Goal: Use online tool/utility: Utilize a website feature to perform a specific function

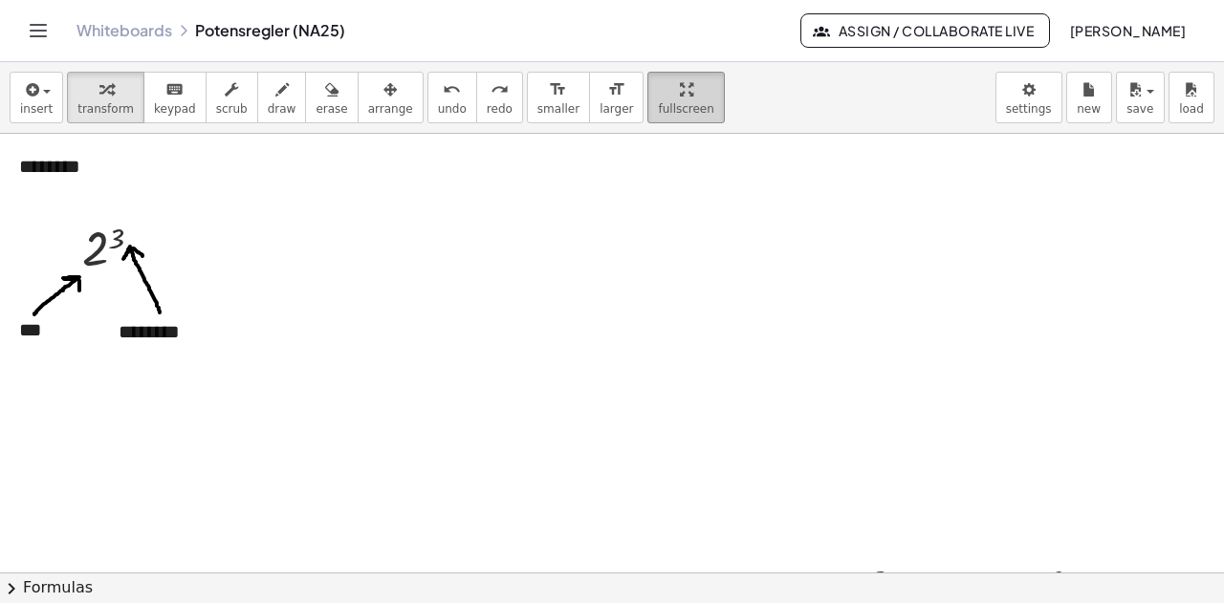
click at [658, 97] on div "button" at bounding box center [685, 88] width 55 height 23
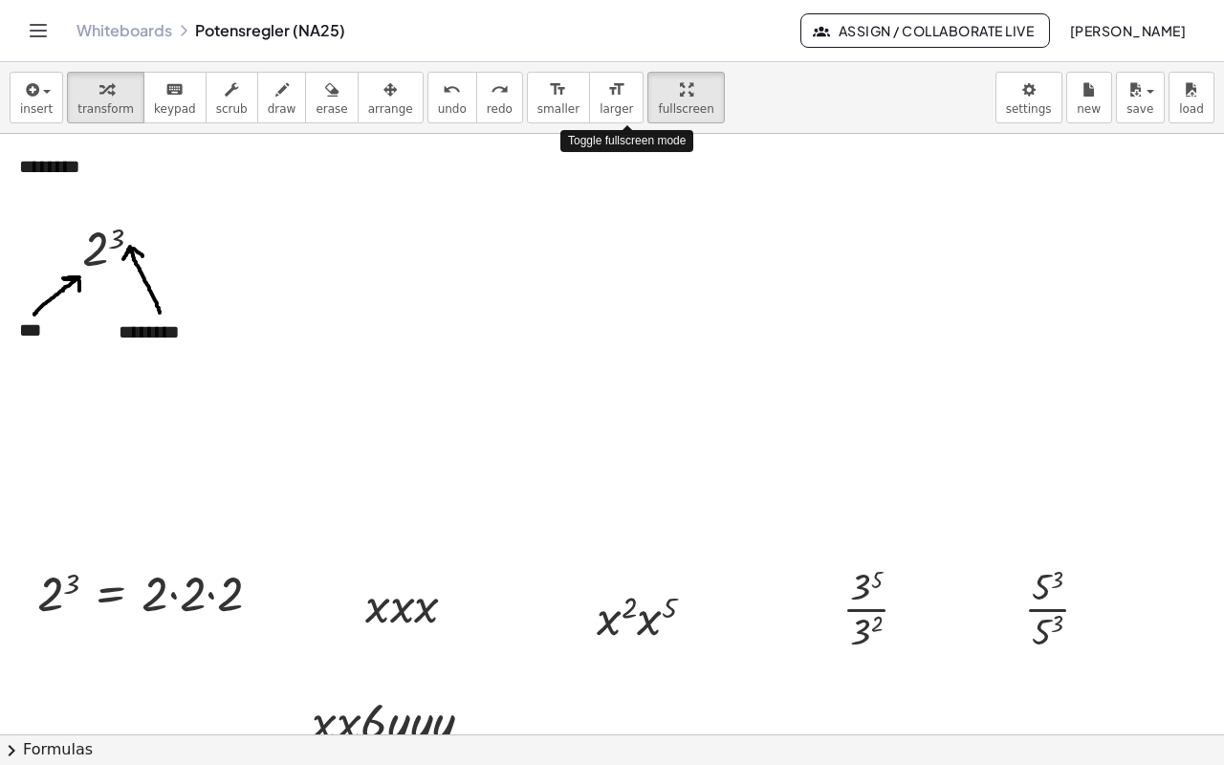
drag, startPoint x: 616, startPoint y: 93, endPoint x: 616, endPoint y: 208, distance: 115.7
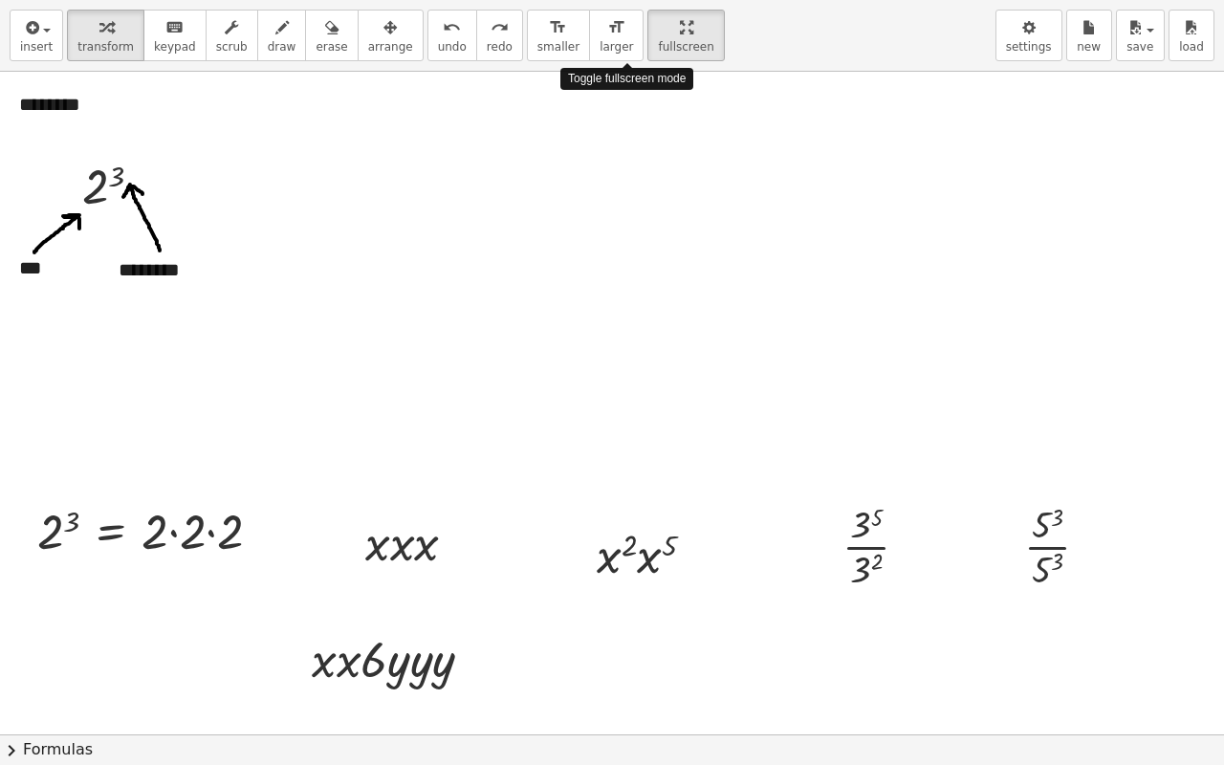
click at [616, 208] on div "**********" at bounding box center [612, 382] width 1224 height 765
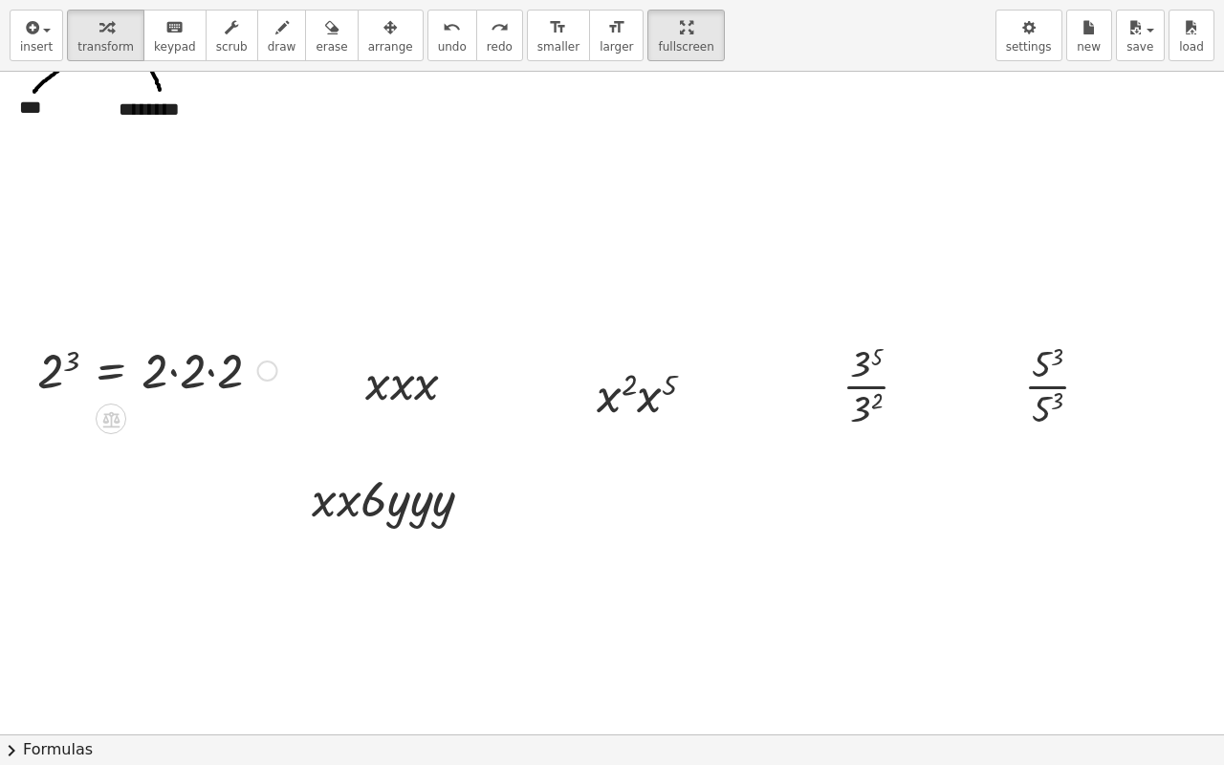
scroll to position [191, 0]
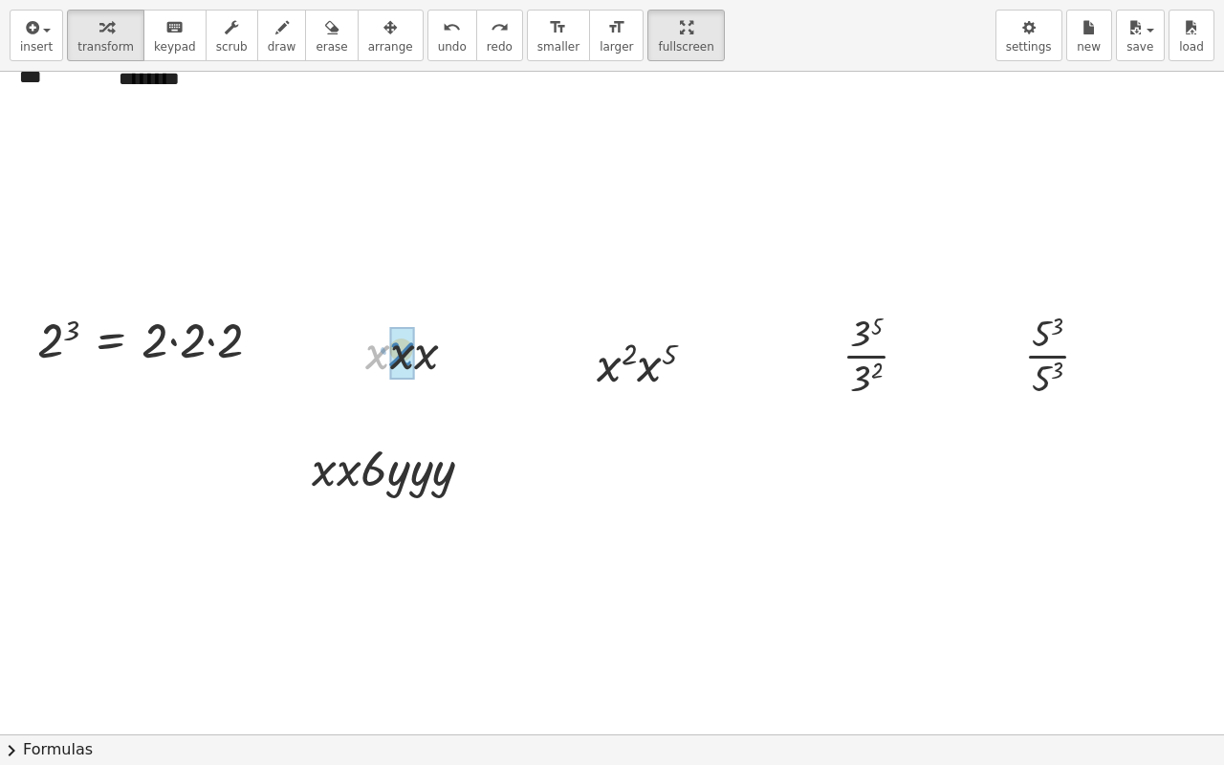
drag, startPoint x: 372, startPoint y: 360, endPoint x: 396, endPoint y: 358, distance: 24.1
drag, startPoint x: 377, startPoint y: 359, endPoint x: 411, endPoint y: 358, distance: 34.5
drag, startPoint x: 629, startPoint y: 358, endPoint x: 670, endPoint y: 356, distance: 41.1
click at [670, 356] on div at bounding box center [653, 362] width 133 height 65
drag, startPoint x: 625, startPoint y: 379, endPoint x: 635, endPoint y: 377, distance: 9.7
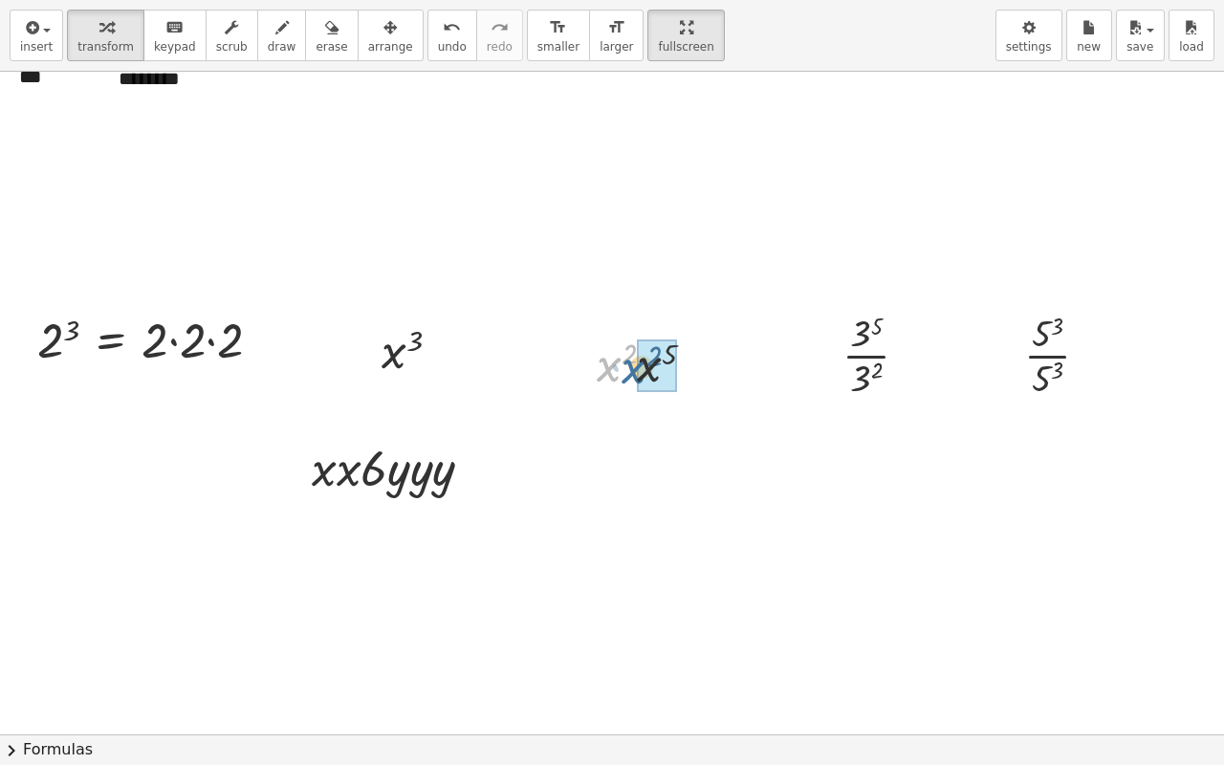
click at [635, 377] on div at bounding box center [653, 362] width 133 height 65
drag, startPoint x: 667, startPoint y: 425, endPoint x: 652, endPoint y: 423, distance: 15.6
click at [652, 423] on div at bounding box center [653, 426] width 135 height 63
drag, startPoint x: 673, startPoint y: 423, endPoint x: 640, endPoint y: 423, distance: 33.5
click at [640, 423] on div at bounding box center [653, 426] width 135 height 63
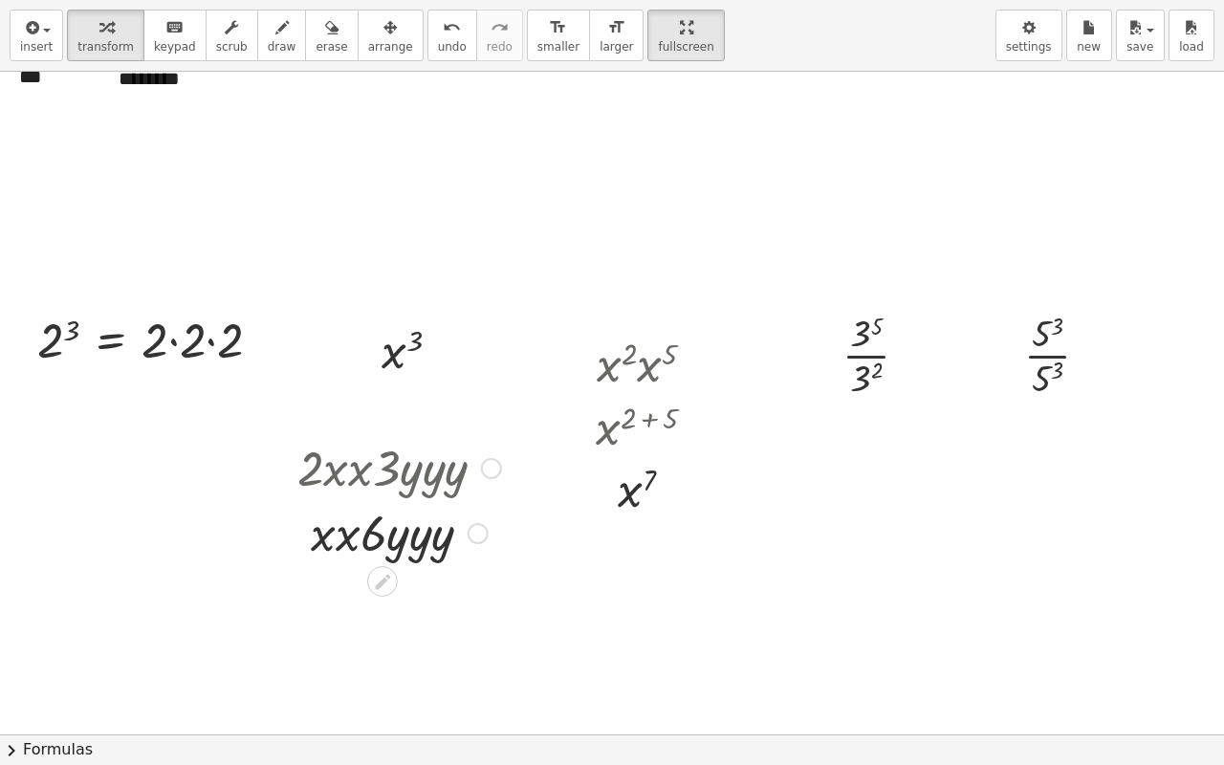
drag, startPoint x: 478, startPoint y: 469, endPoint x: 492, endPoint y: 553, distance: 85.3
click at [382, 533] on div "· x · x · 6 · y · y · y" at bounding box center [382, 533] width 0 height 0
drag, startPoint x: 315, startPoint y: 469, endPoint x: 366, endPoint y: 473, distance: 51.8
click at [367, 474] on div at bounding box center [399, 466] width 223 height 65
drag, startPoint x: 322, startPoint y: 545, endPoint x: 346, endPoint y: 549, distance: 24.2
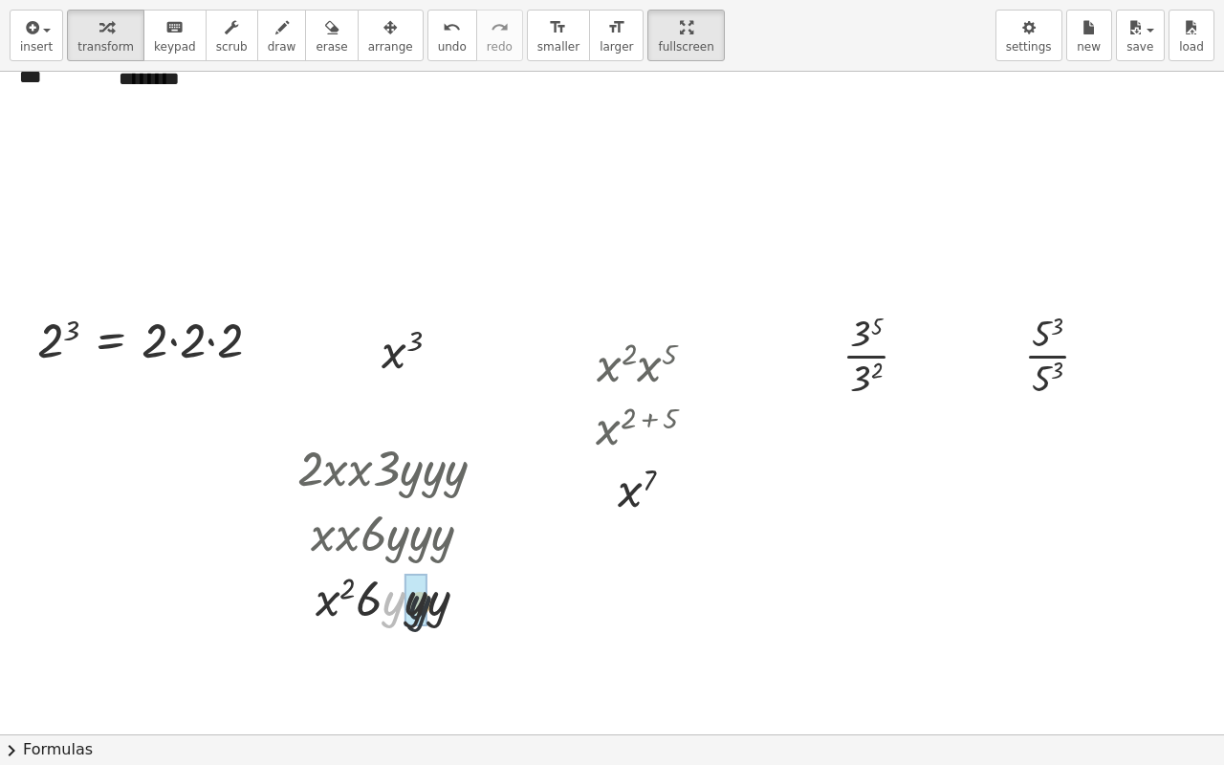
drag, startPoint x: 395, startPoint y: 601, endPoint x: 423, endPoint y: 604, distance: 27.9
click at [389, 602] on div at bounding box center [399, 596] width 223 height 65
drag, startPoint x: 392, startPoint y: 614, endPoint x: 423, endPoint y: 612, distance: 30.6
drag, startPoint x: 379, startPoint y: 606, endPoint x: 313, endPoint y: 610, distance: 66.1
click at [306, 602] on div at bounding box center [399, 596] width 223 height 65
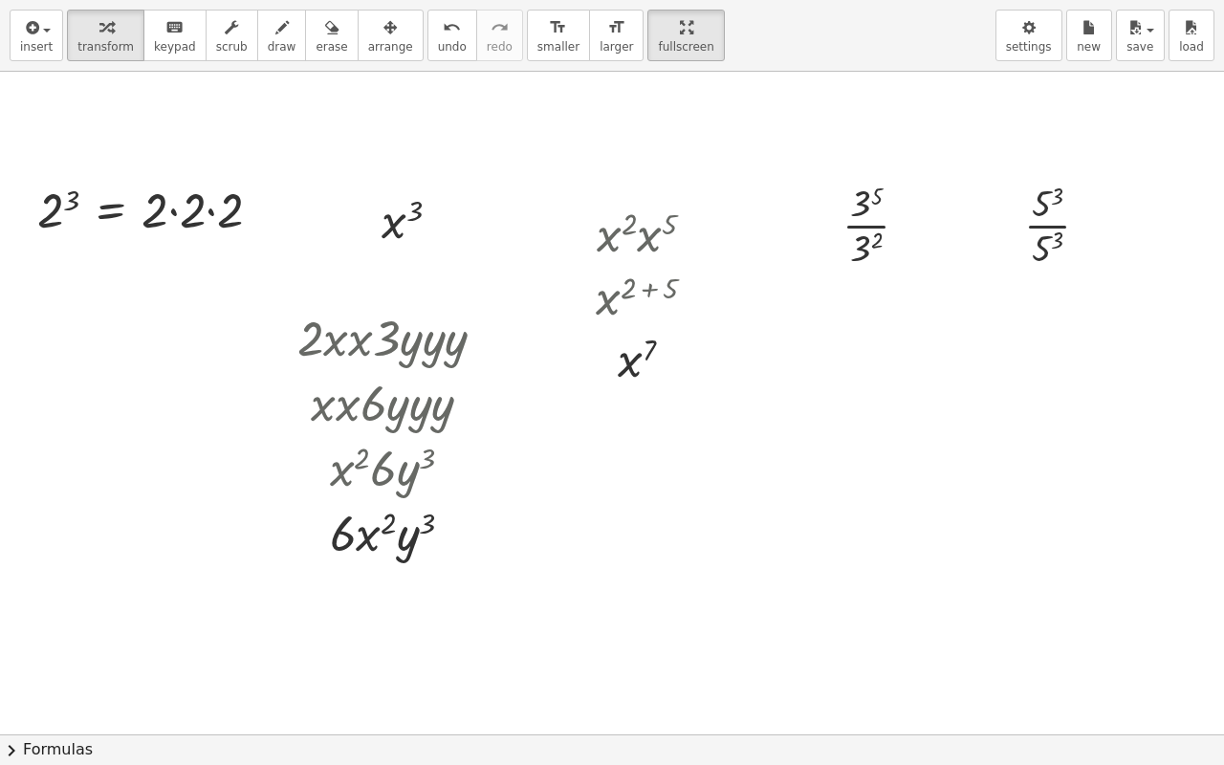
scroll to position [287, 0]
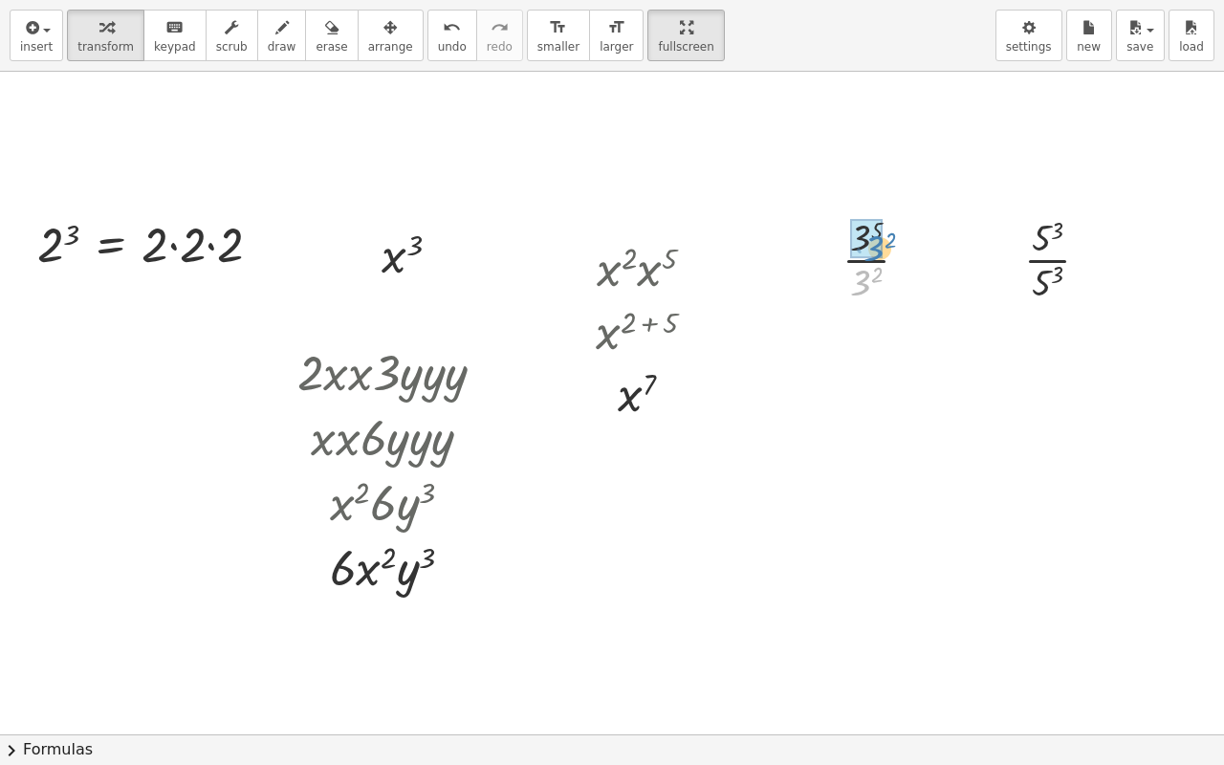
drag, startPoint x: 859, startPoint y: 284, endPoint x: 872, endPoint y: 249, distance: 36.6
drag, startPoint x: 912, startPoint y: 335, endPoint x: 911, endPoint y: 411, distance: 76.5
click at [866, 401] on div "3 3" at bounding box center [866, 401] width 0 height 0
drag, startPoint x: 1046, startPoint y: 291, endPoint x: 1057, endPoint y: 251, distance: 40.8
drag, startPoint x: 1083, startPoint y: 344, endPoint x: 1088, endPoint y: 315, distance: 29.1
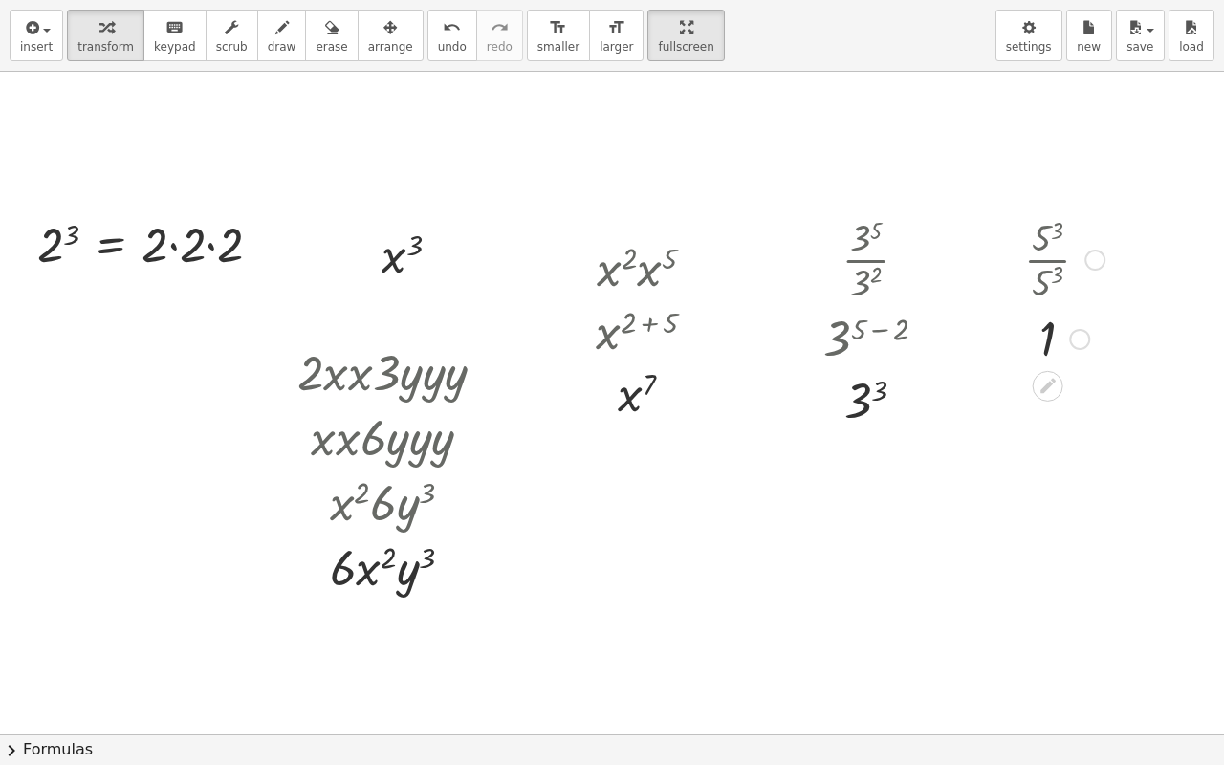
click at [1048, 339] on div "1" at bounding box center [1048, 339] width 0 height 0
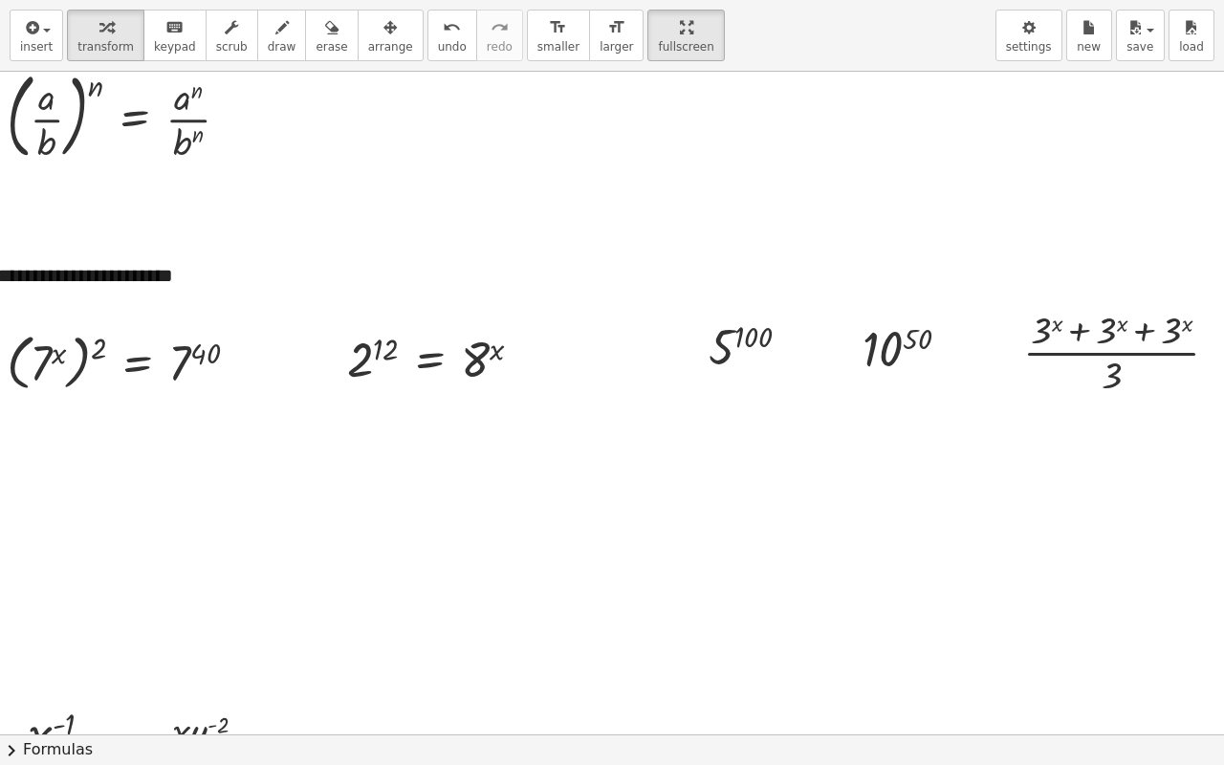
scroll to position [2199, 22]
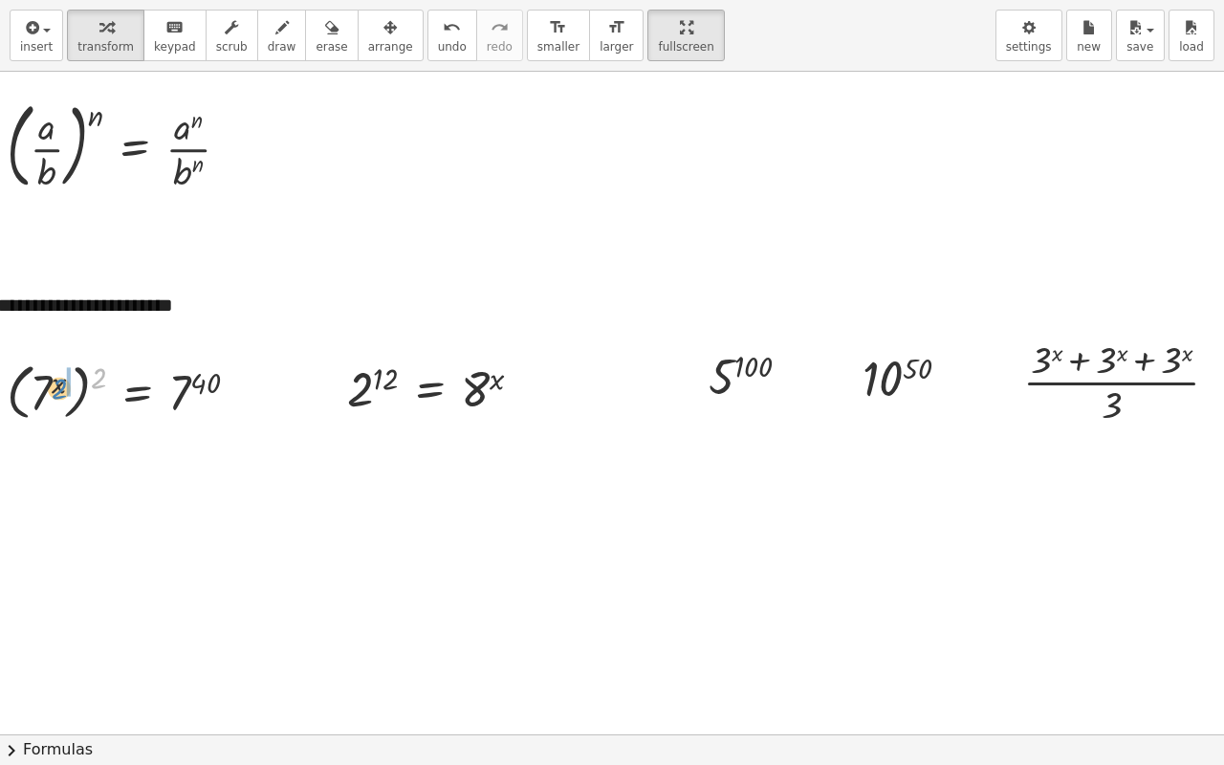
drag, startPoint x: 99, startPoint y: 380, endPoint x: 60, endPoint y: 391, distance: 40.6
click at [60, 391] on div at bounding box center [130, 391] width 267 height 70
drag, startPoint x: 94, startPoint y: 449, endPoint x: 77, endPoint y: 448, distance: 16.3
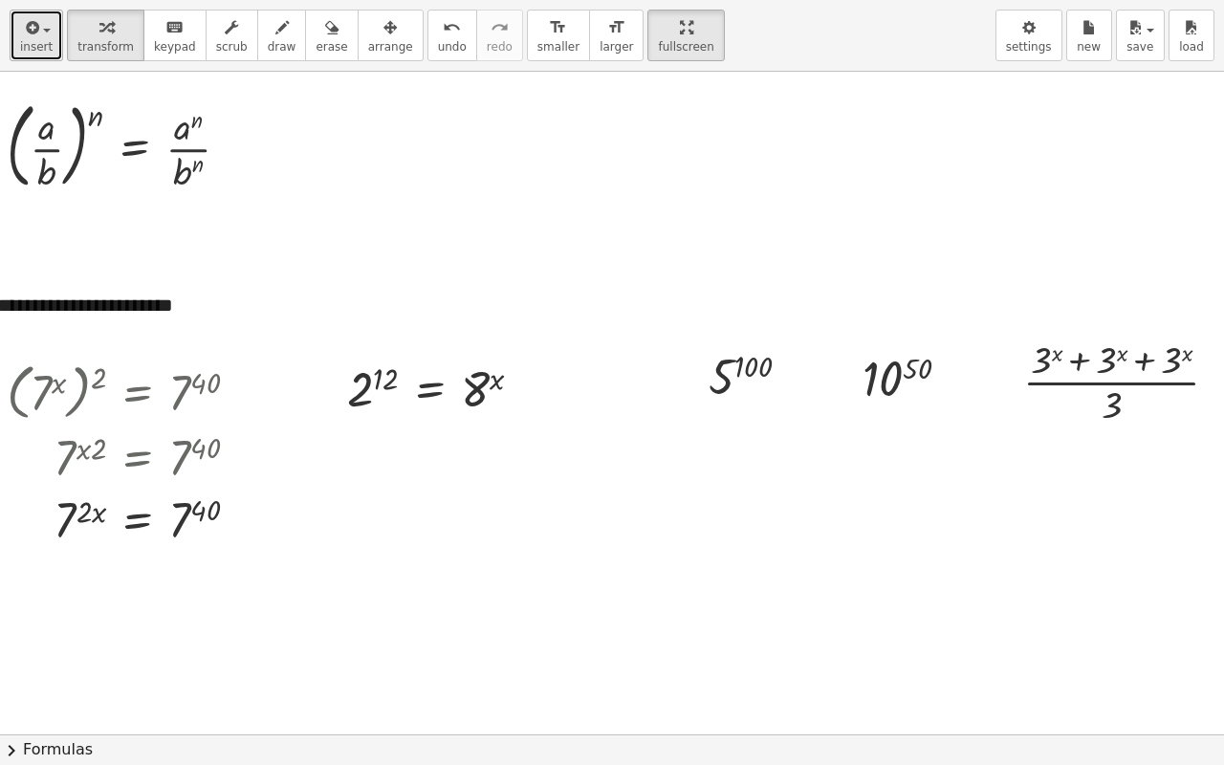
click at [41, 32] on div "button" at bounding box center [36, 26] width 33 height 23
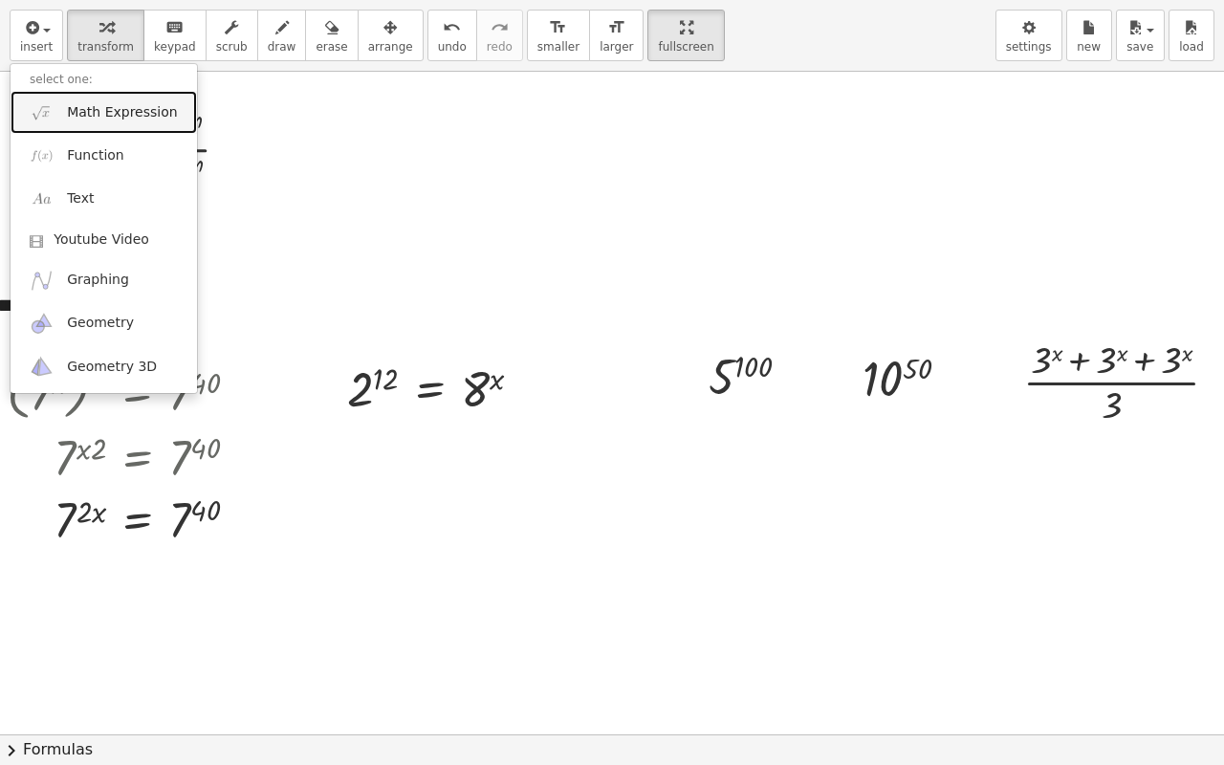
drag, startPoint x: 70, startPoint y: 103, endPoint x: 53, endPoint y: 315, distance: 212.0
click at [71, 103] on span "Math Expression" at bounding box center [122, 112] width 110 height 19
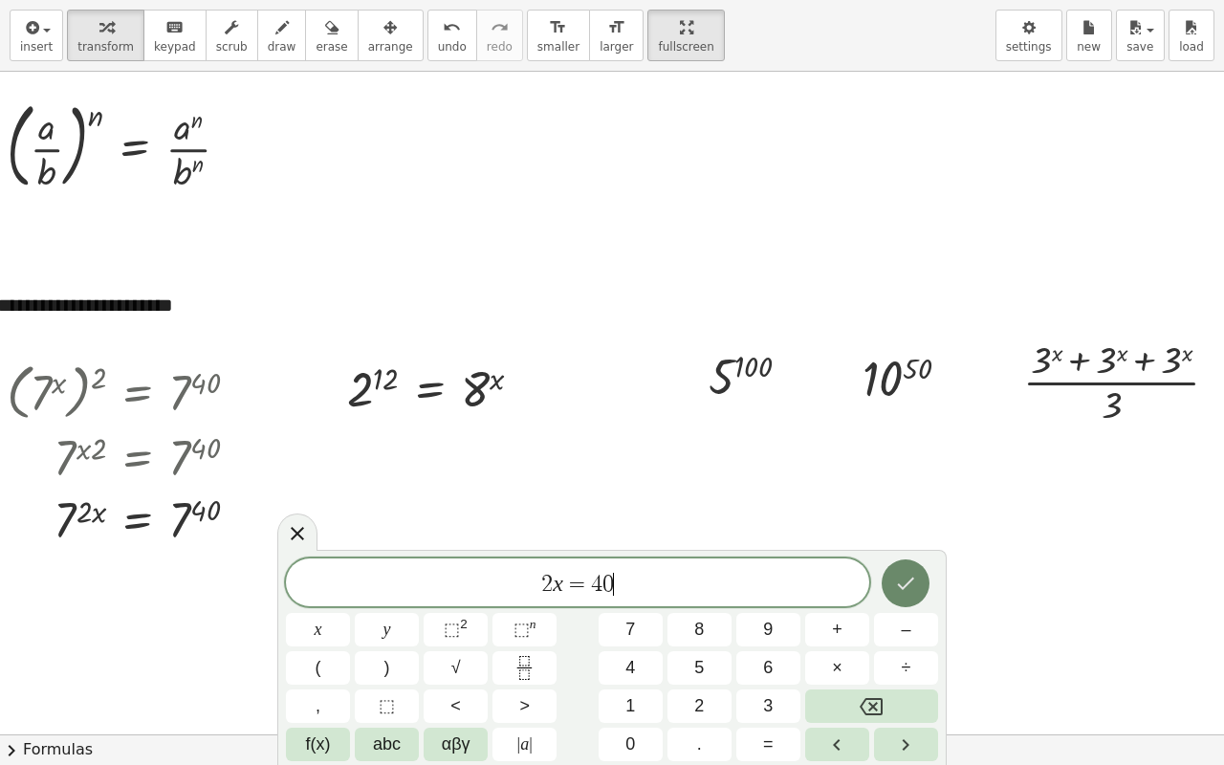
click at [917, 584] on icon "Done" at bounding box center [905, 583] width 23 height 23
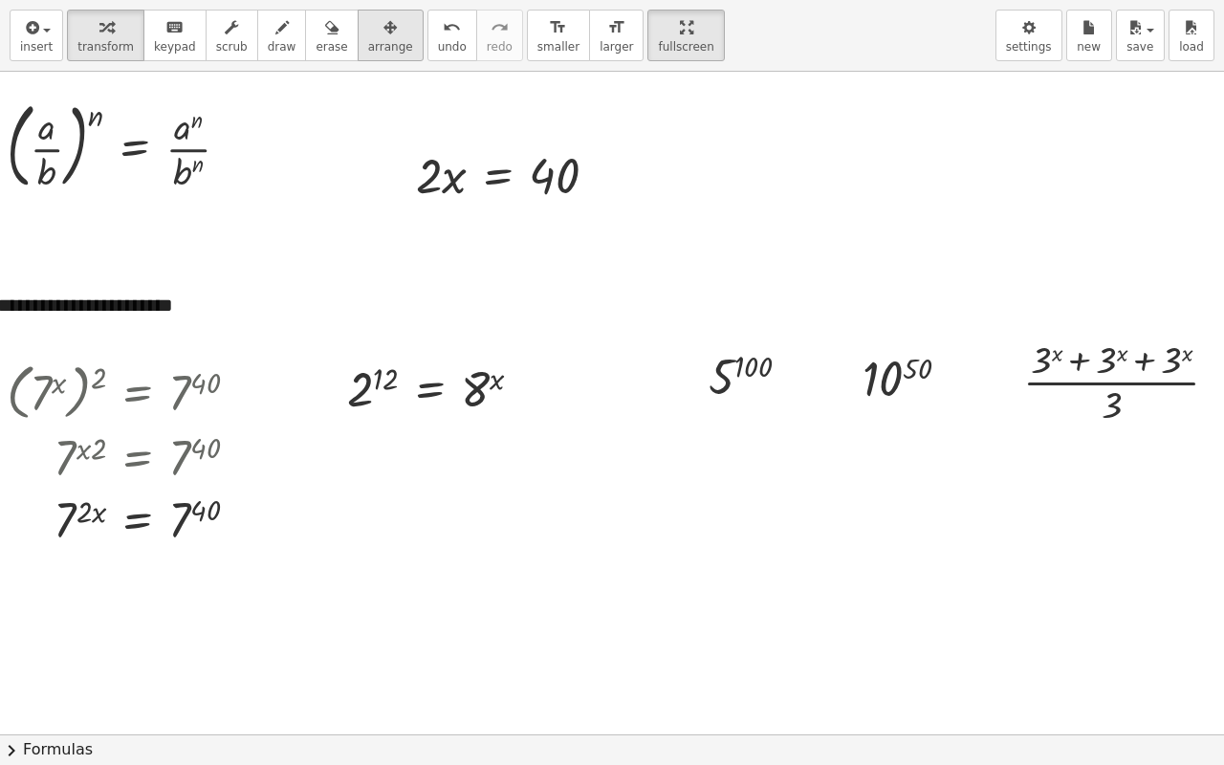
click at [368, 33] on div "button" at bounding box center [390, 26] width 45 height 23
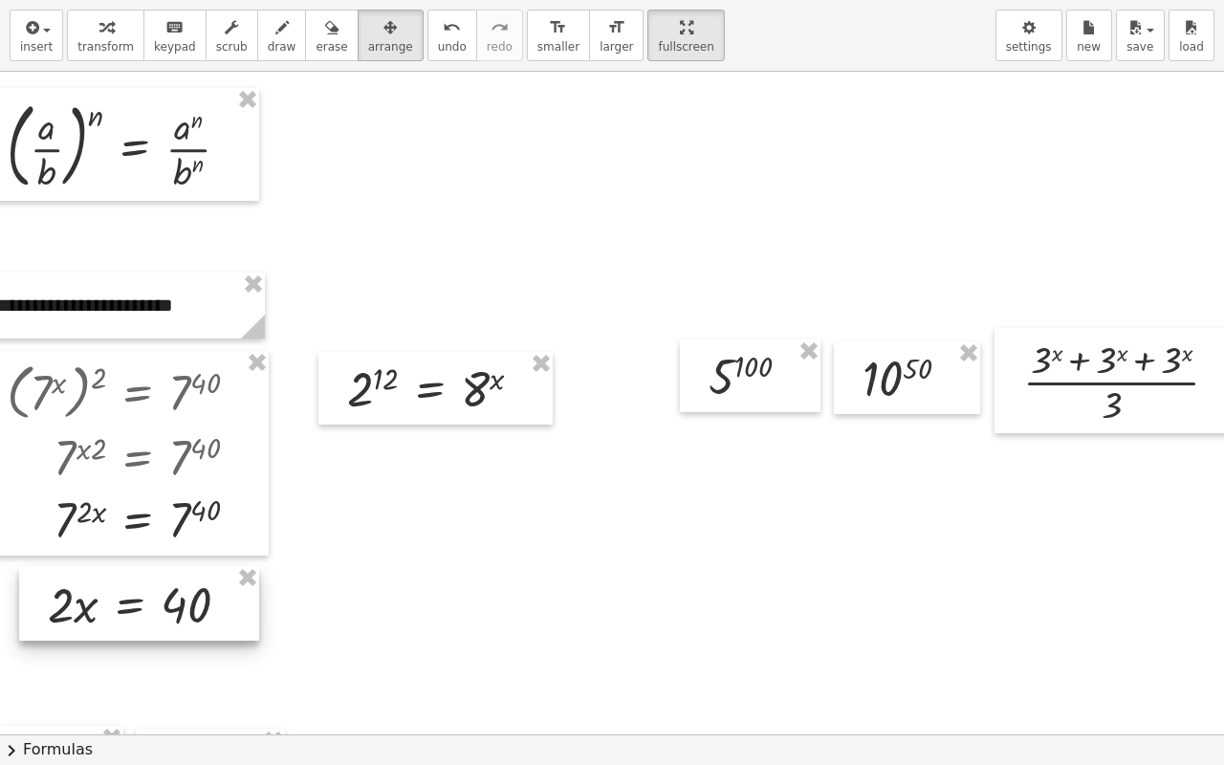
drag, startPoint x: 504, startPoint y: 189, endPoint x: 138, endPoint y: 607, distance: 555.5
click at [136, 602] on div at bounding box center [139, 603] width 240 height 75
click at [101, 36] on icon "button" at bounding box center [105, 27] width 13 height 23
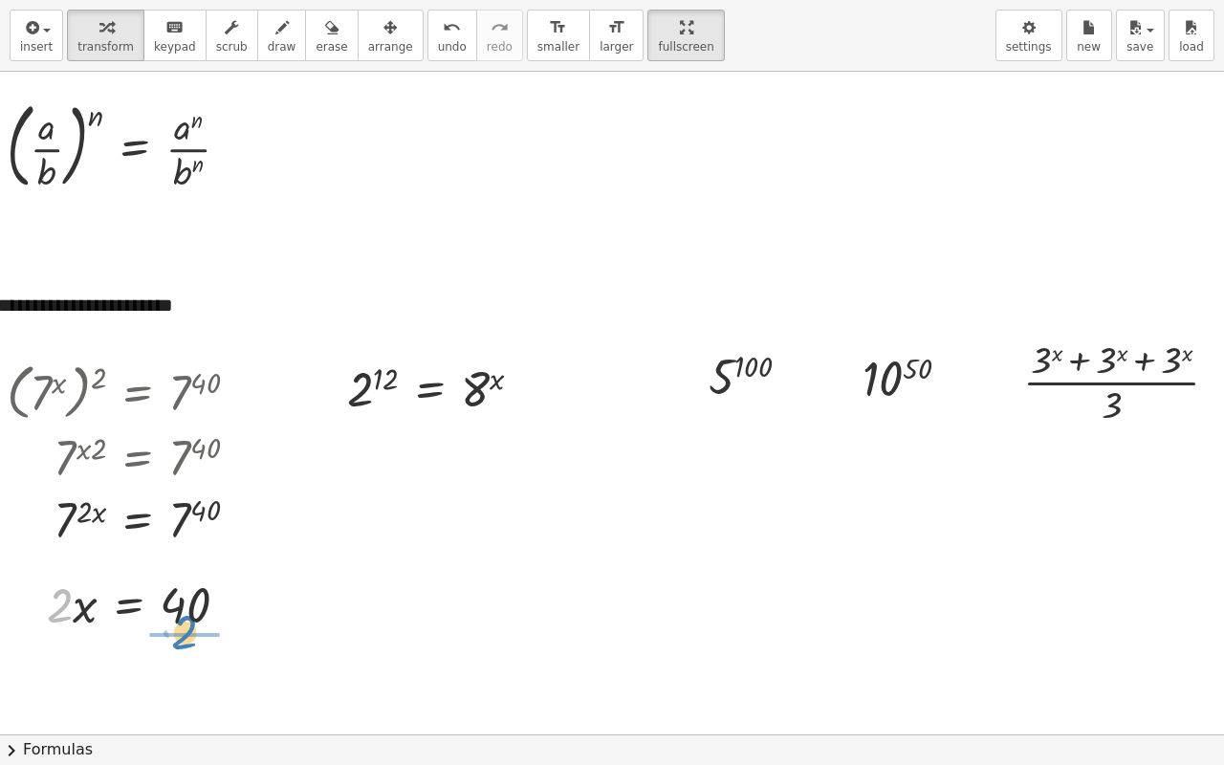
drag, startPoint x: 56, startPoint y: 618, endPoint x: 181, endPoint y: 643, distance: 126.9
click at [193, 602] on div at bounding box center [146, 684] width 219 height 96
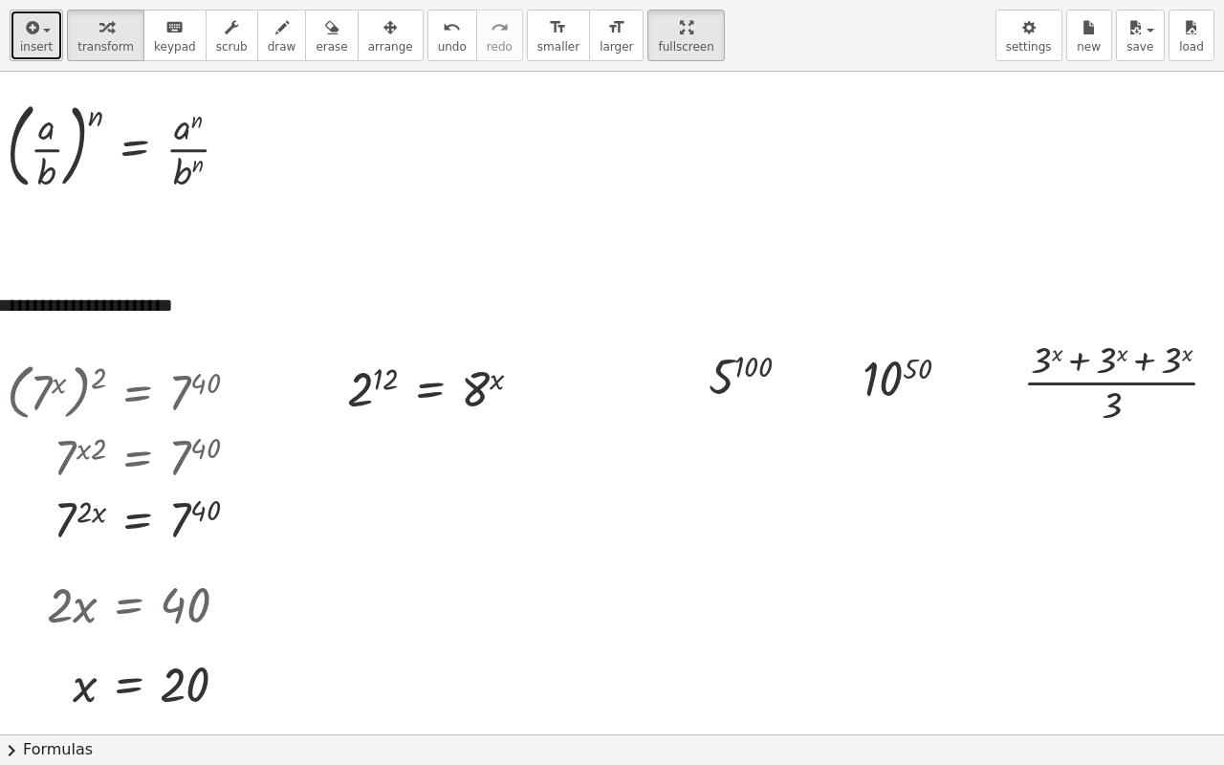
click at [39, 44] on span "insert" at bounding box center [36, 46] width 33 height 13
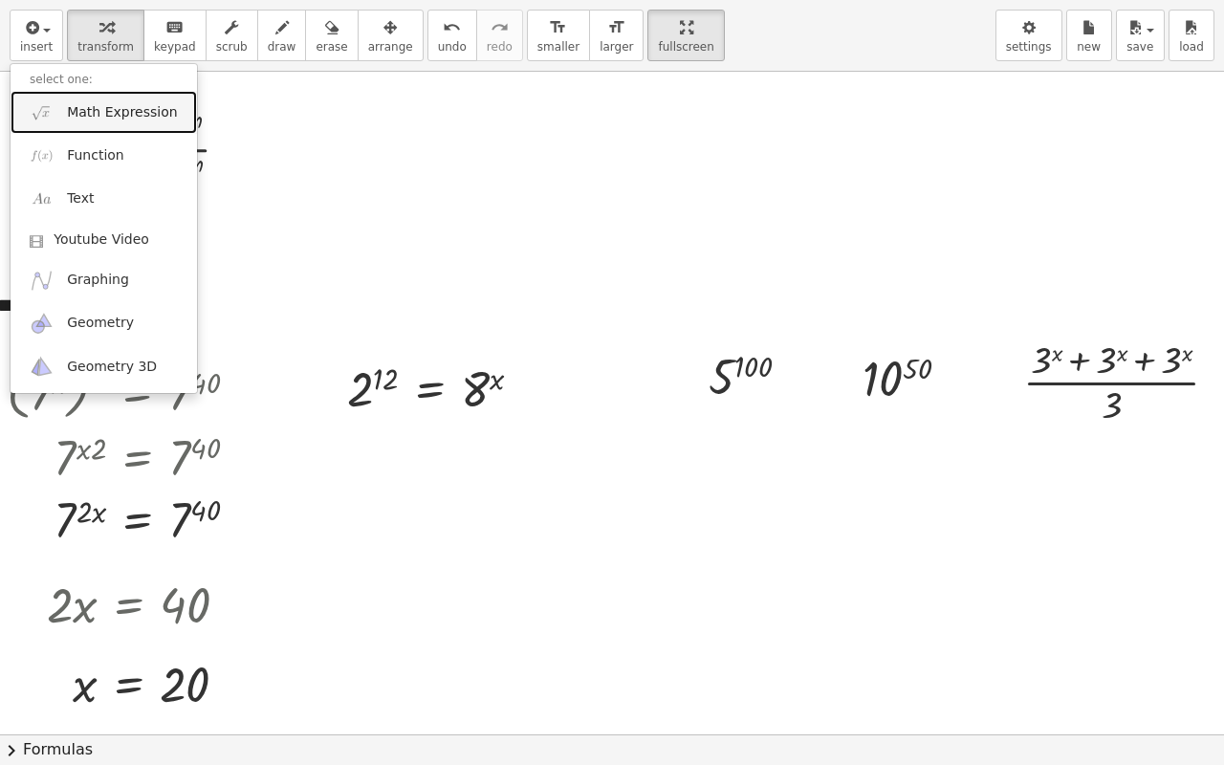
click at [63, 116] on link "Math Expression" at bounding box center [104, 112] width 186 height 43
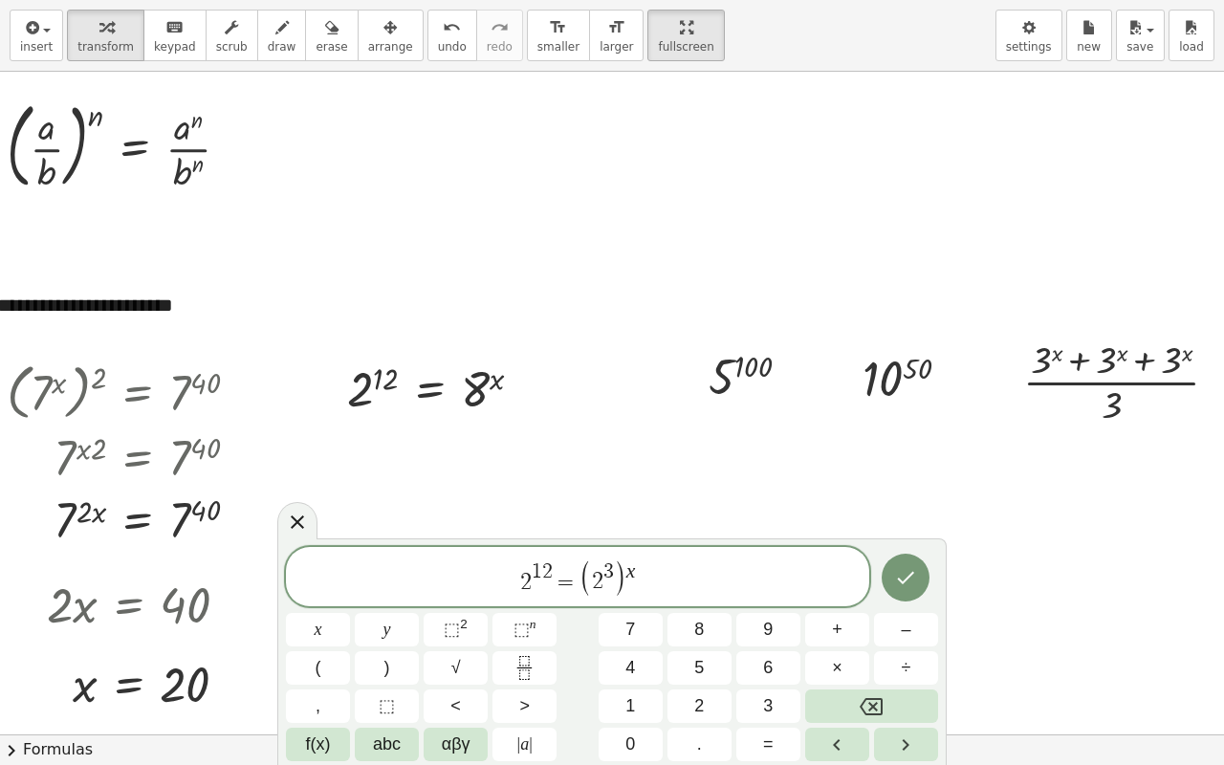
click at [350, 602] on div at bounding box center [318, 629] width 64 height 33
click at [901, 574] on icon "Done" at bounding box center [905, 577] width 23 height 23
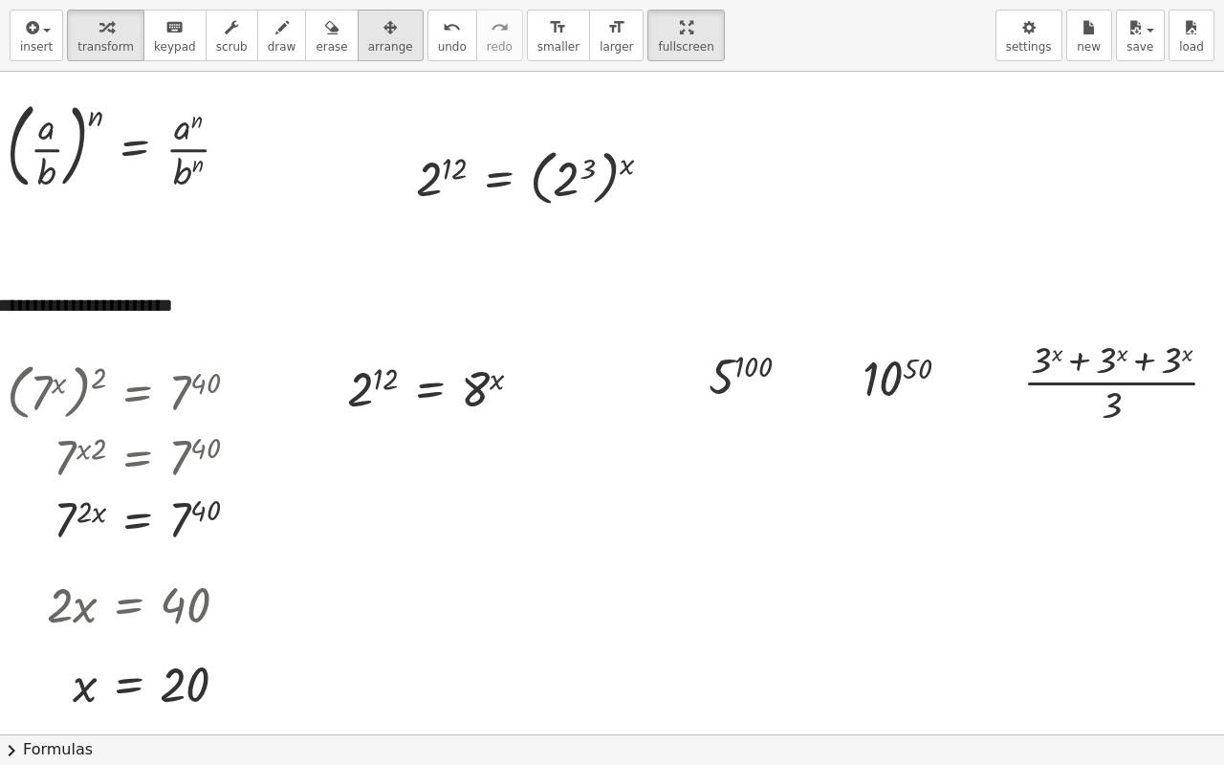
click at [383, 25] on icon "button" at bounding box center [389, 27] width 13 height 23
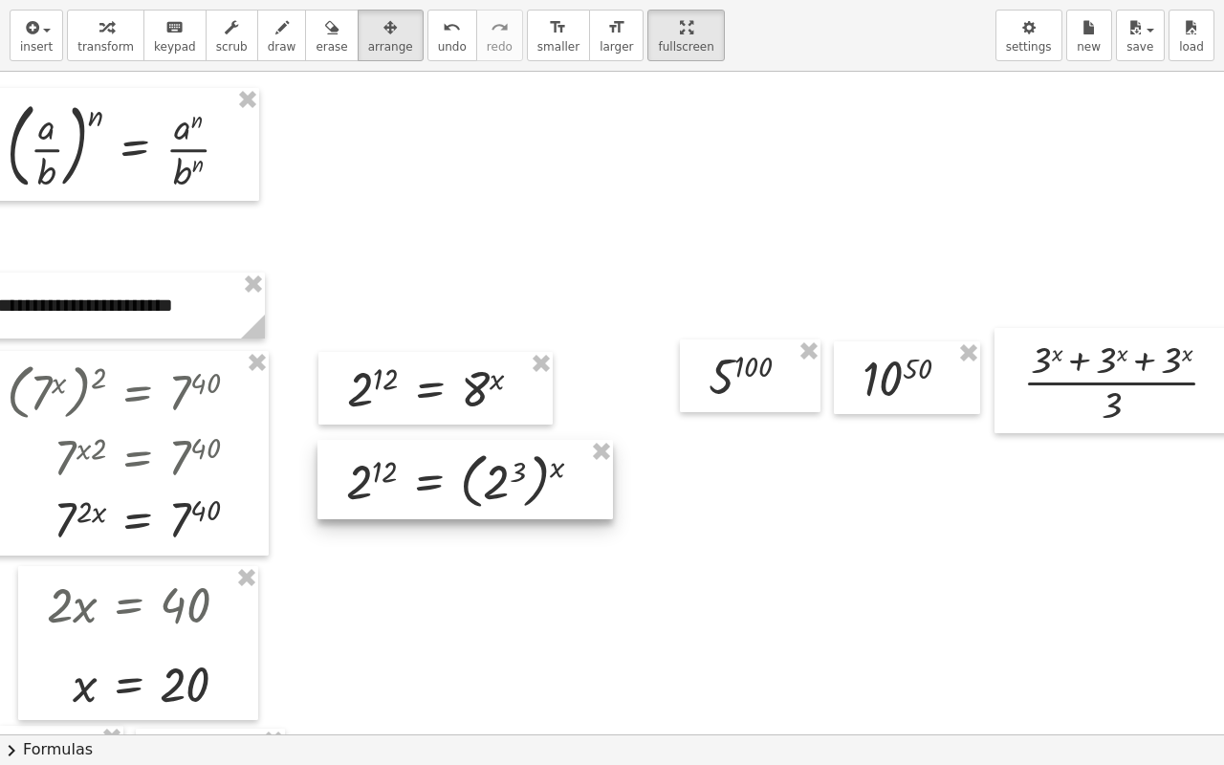
drag, startPoint x: 509, startPoint y: 203, endPoint x: 440, endPoint y: 504, distance: 308.9
click at [440, 504] on div at bounding box center [464, 479] width 295 height 79
click at [83, 26] on div "button" at bounding box center [105, 26] width 56 height 23
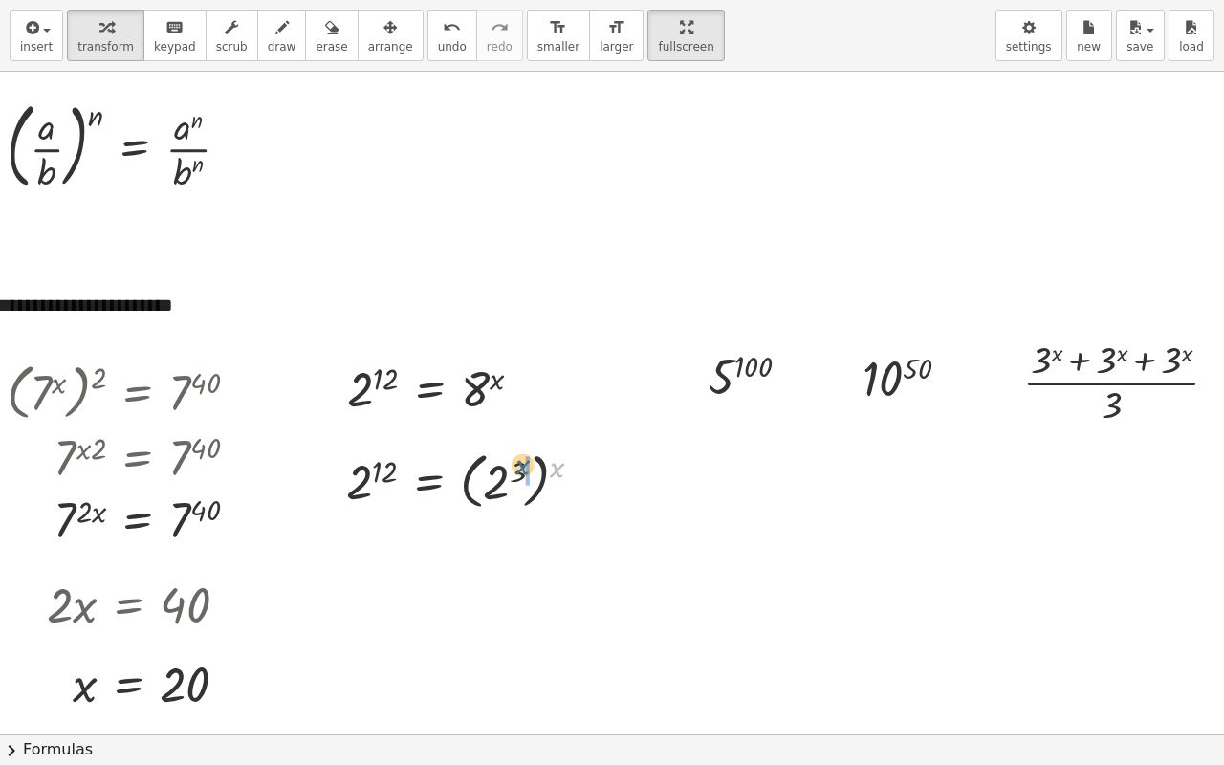
drag, startPoint x: 556, startPoint y: 472, endPoint x: 525, endPoint y: 470, distance: 31.6
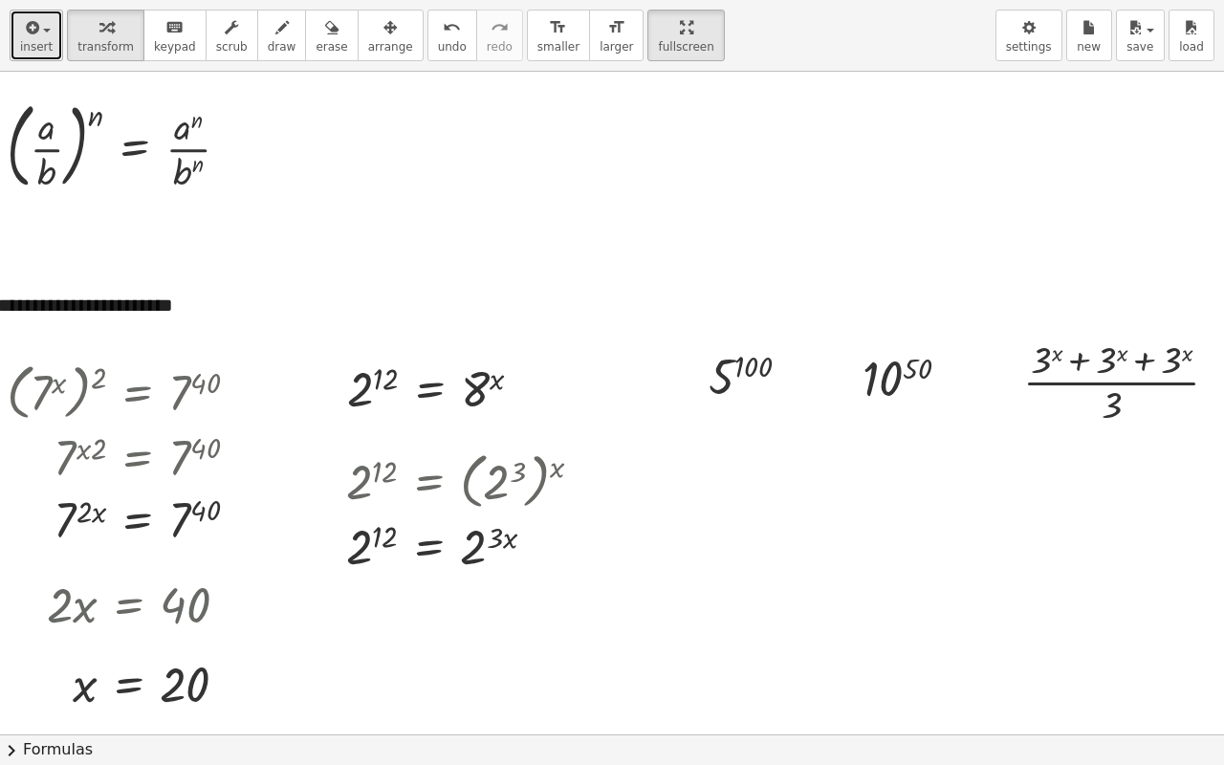
click at [34, 49] on span "insert" at bounding box center [36, 46] width 33 height 13
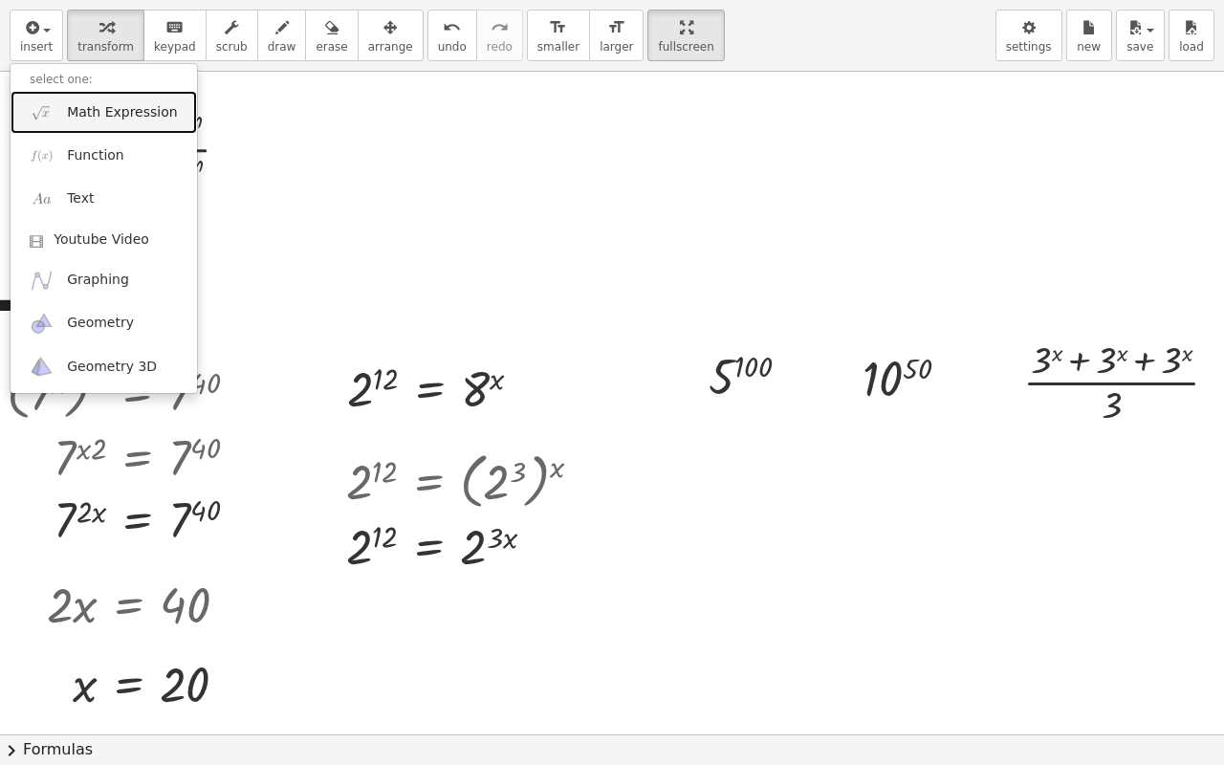
click at [61, 113] on link "Math Expression" at bounding box center [104, 112] width 186 height 43
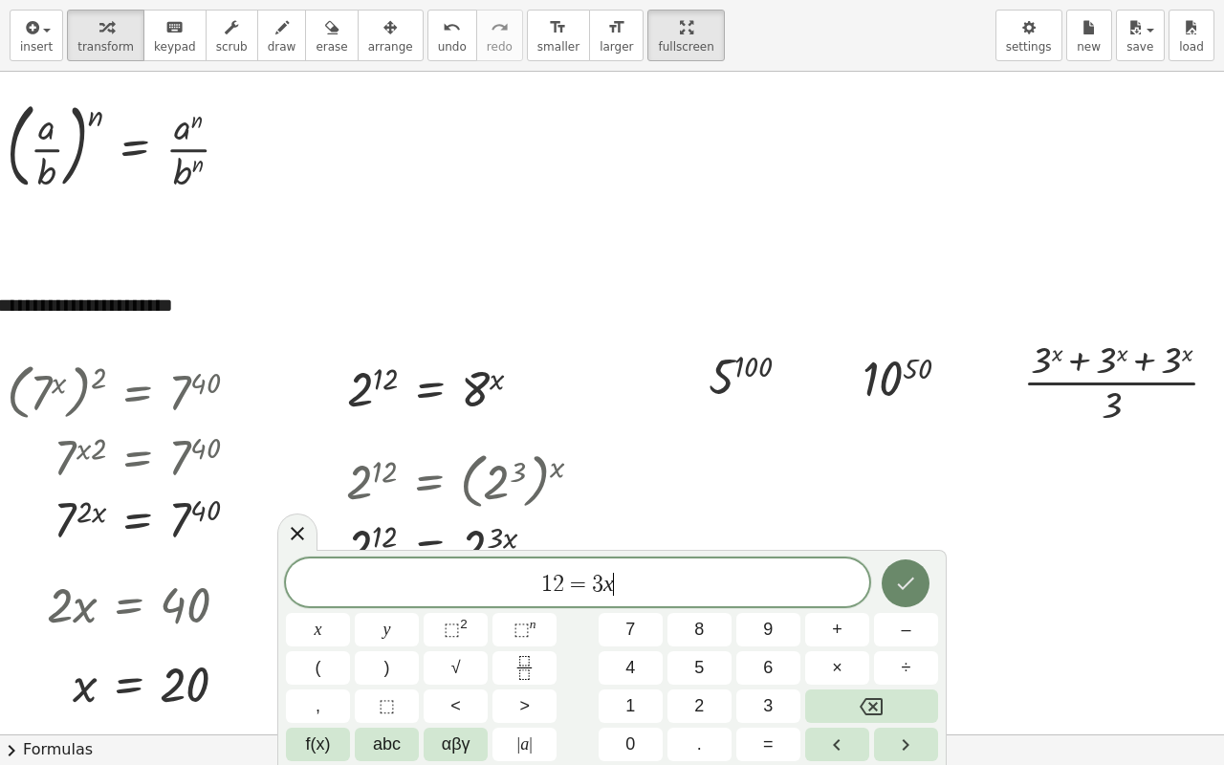
click at [908, 575] on icon "Done" at bounding box center [905, 583] width 23 height 23
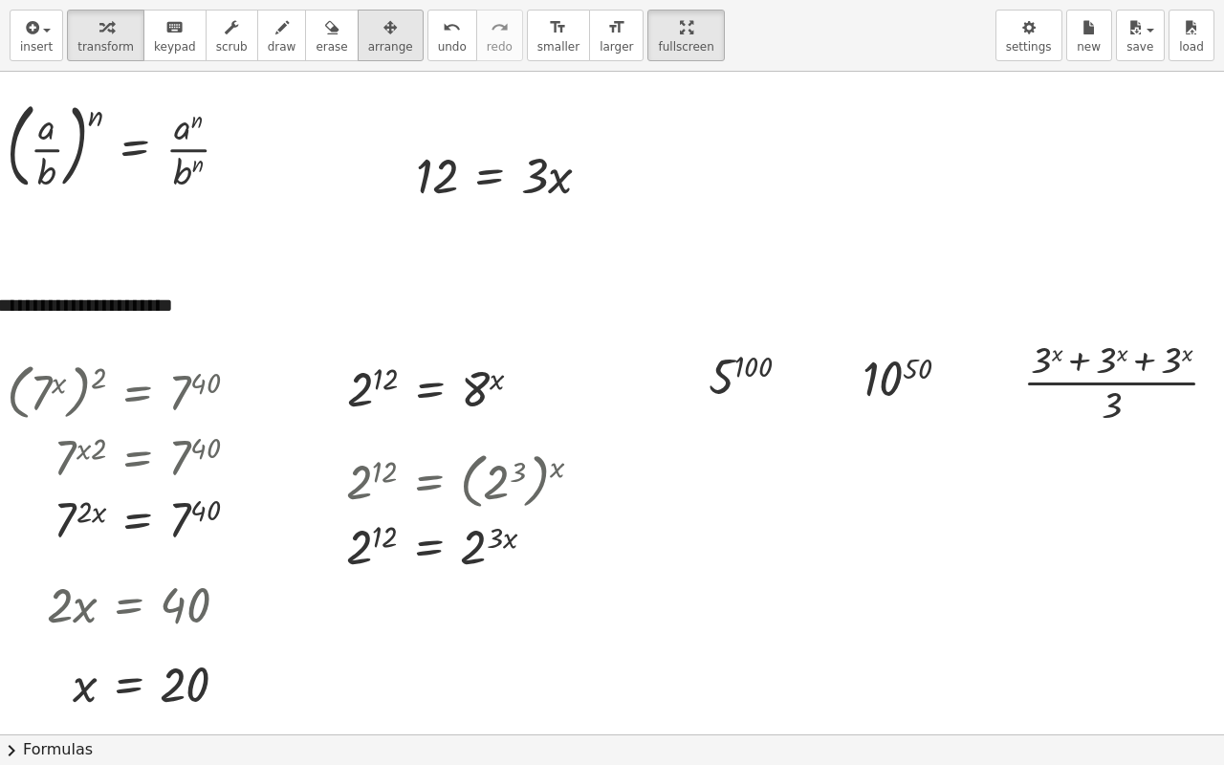
click at [383, 38] on icon "button" at bounding box center [389, 27] width 13 height 23
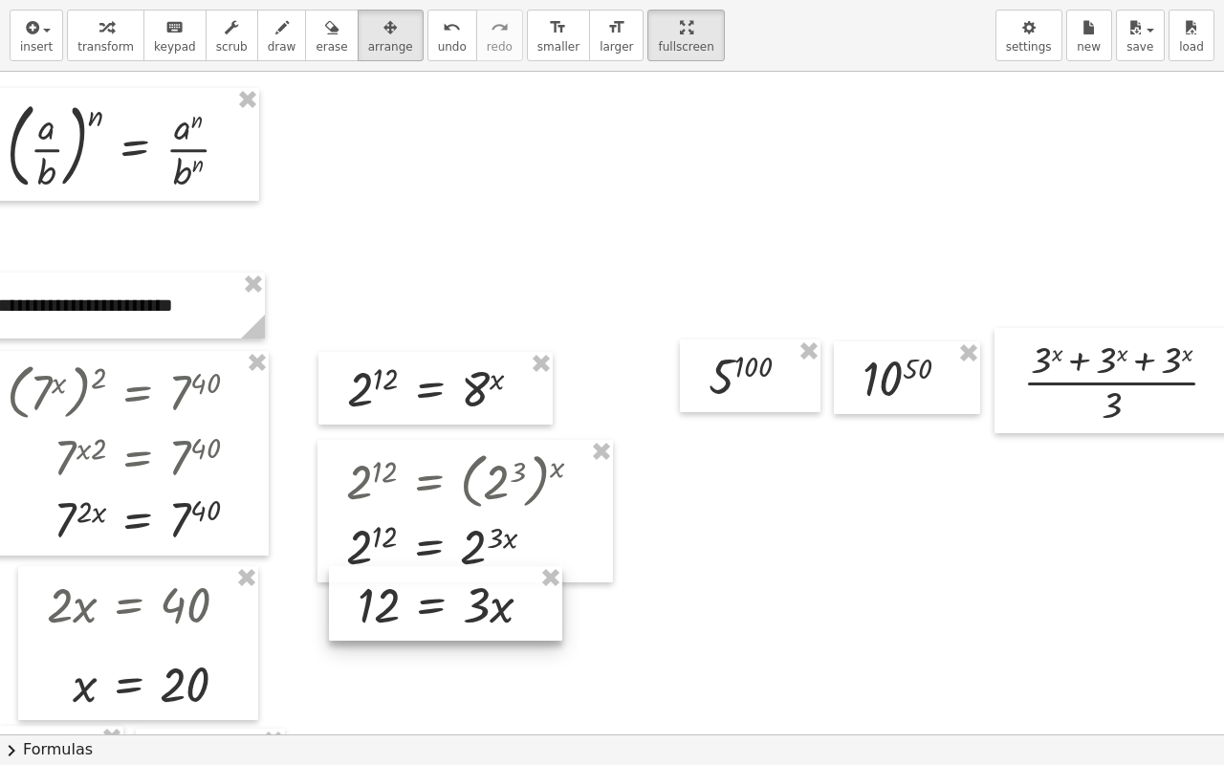
drag, startPoint x: 507, startPoint y: 189, endPoint x: 449, endPoint y: 606, distance: 420.7
click at [449, 602] on div at bounding box center [445, 603] width 233 height 75
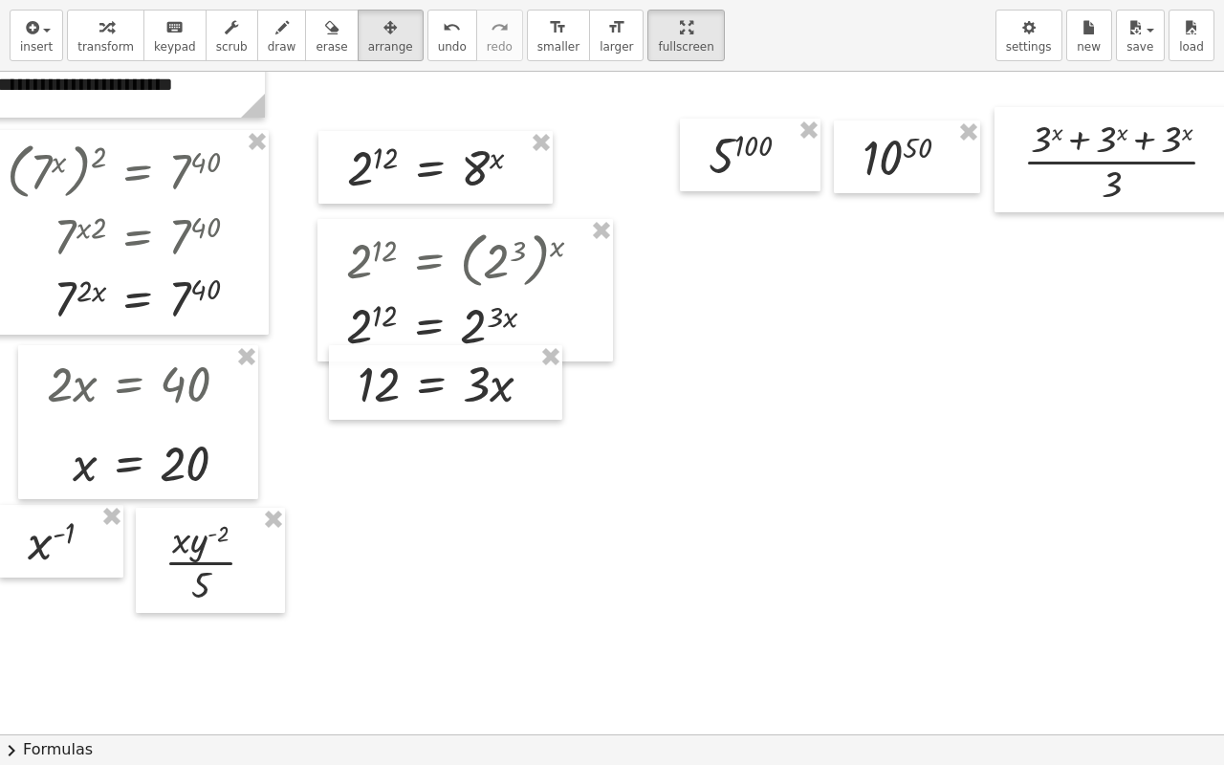
scroll to position [2390, 22]
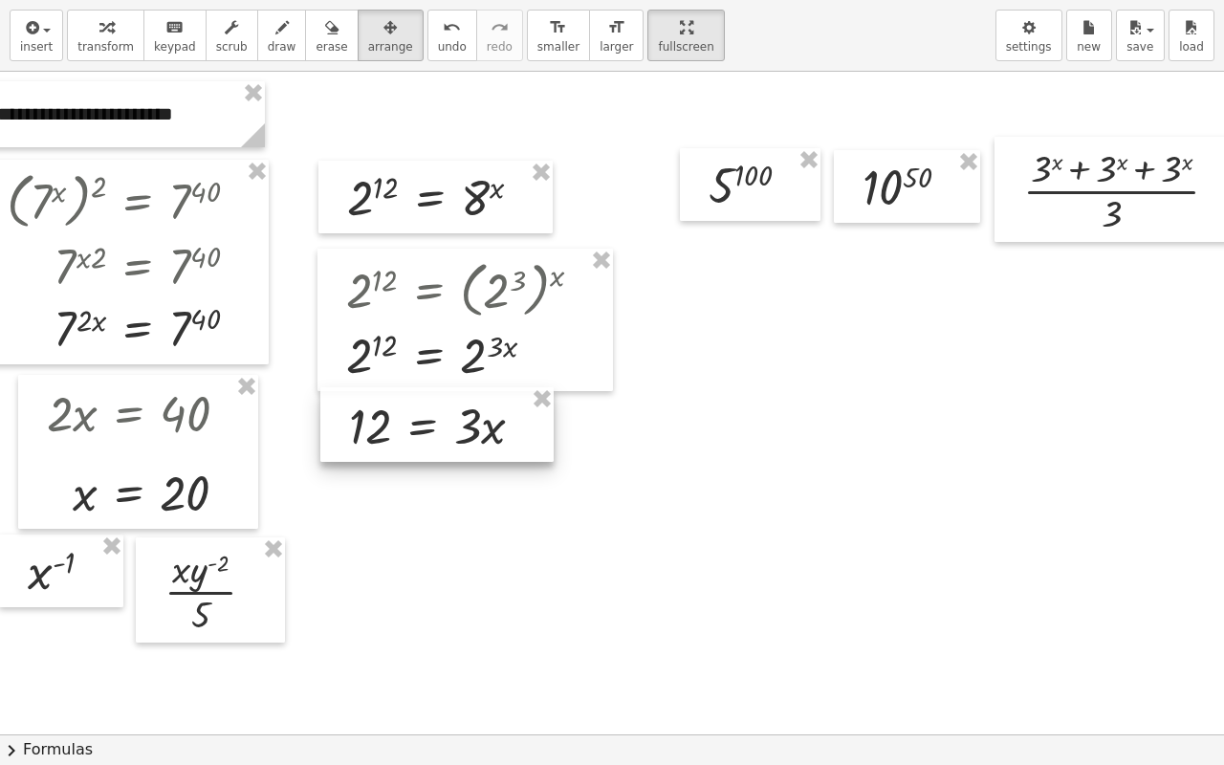
drag, startPoint x: 427, startPoint y: 416, endPoint x: 419, endPoint y: 428, distance: 15.1
click at [419, 428] on div at bounding box center [436, 424] width 233 height 75
click at [87, 45] on span "transform" at bounding box center [105, 46] width 56 height 13
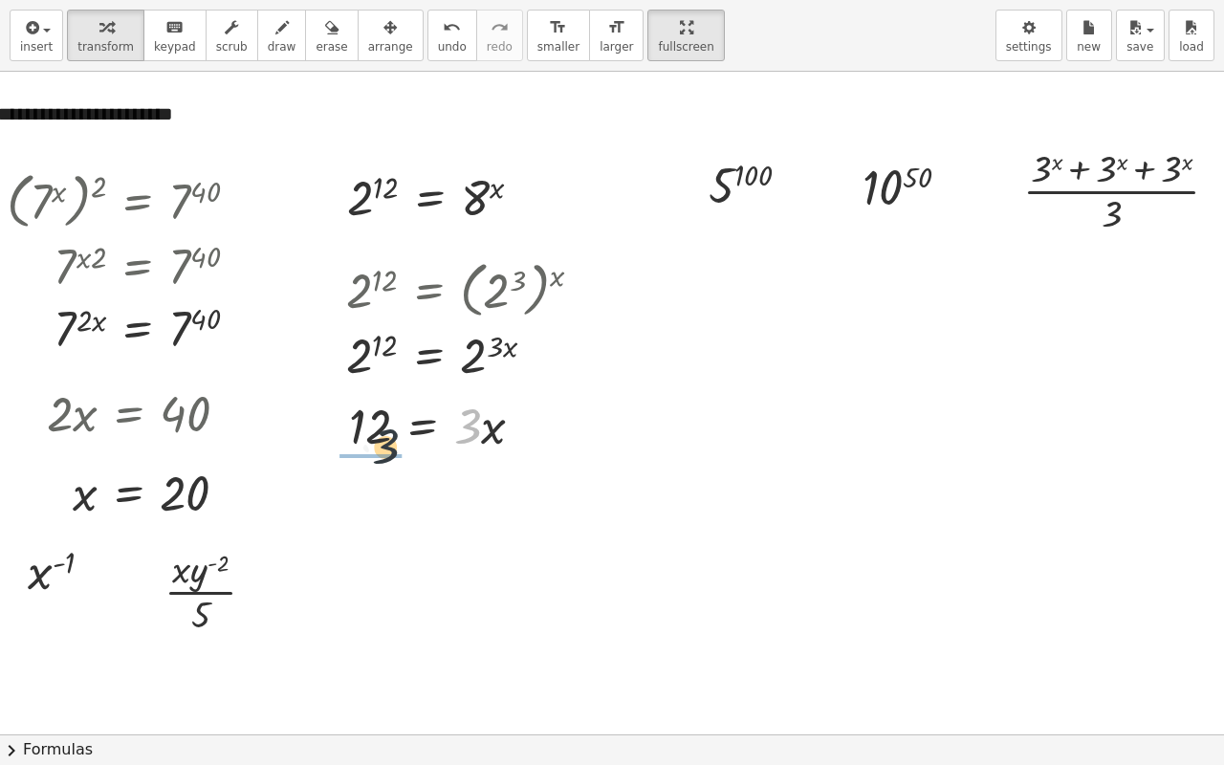
drag, startPoint x: 463, startPoint y: 444, endPoint x: 369, endPoint y: 465, distance: 96.0
click at [375, 510] on div at bounding box center [442, 505] width 214 height 96
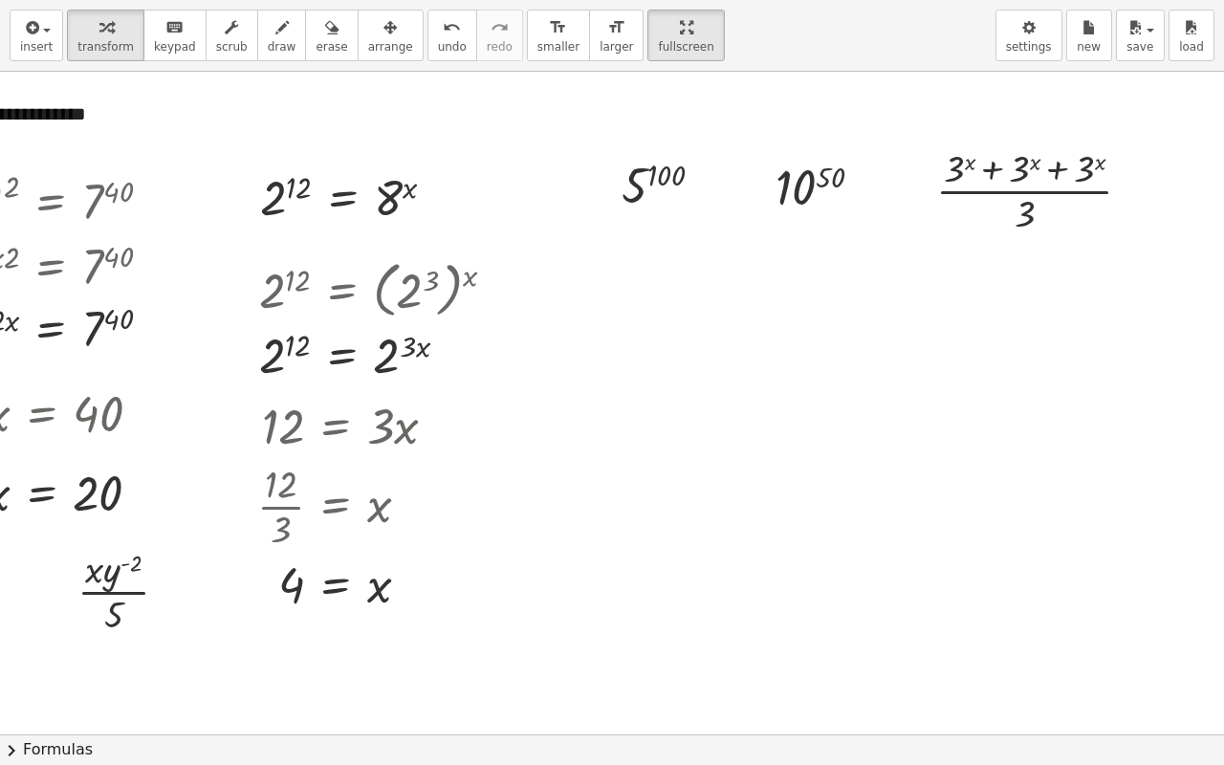
scroll to position [2390, 115]
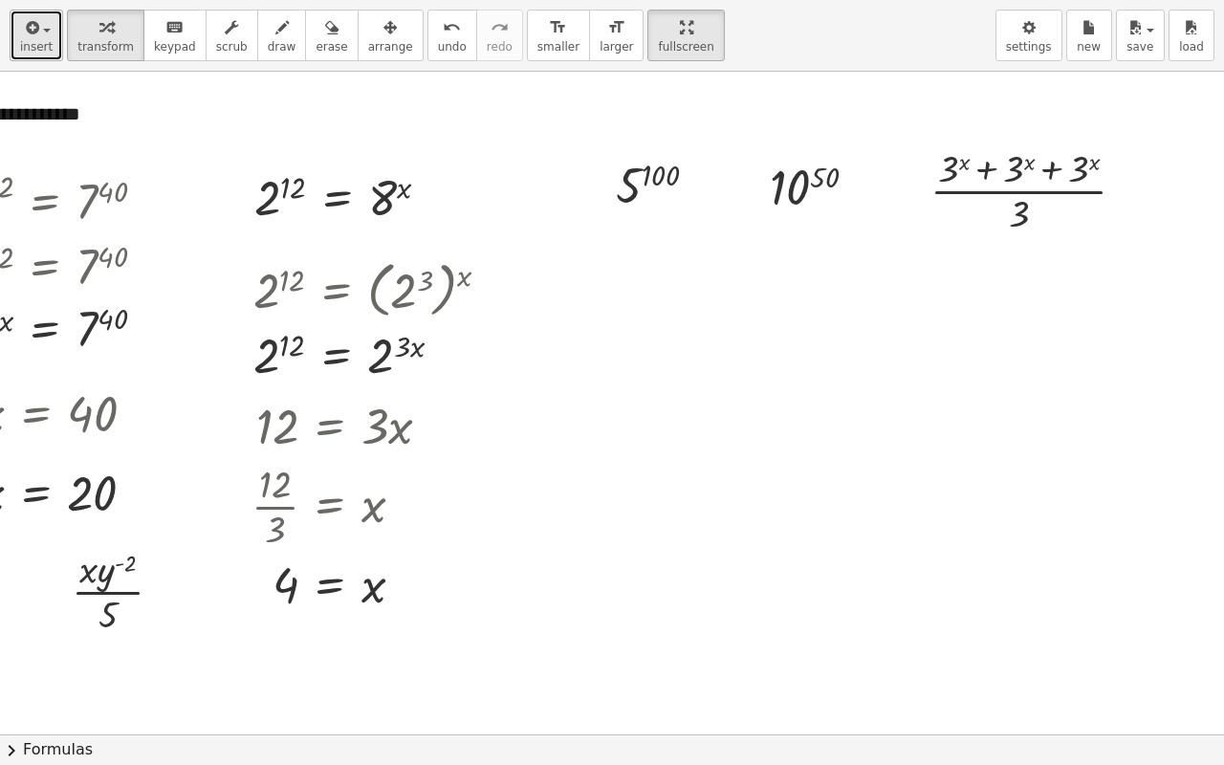
click at [23, 33] on icon "button" at bounding box center [30, 27] width 17 height 23
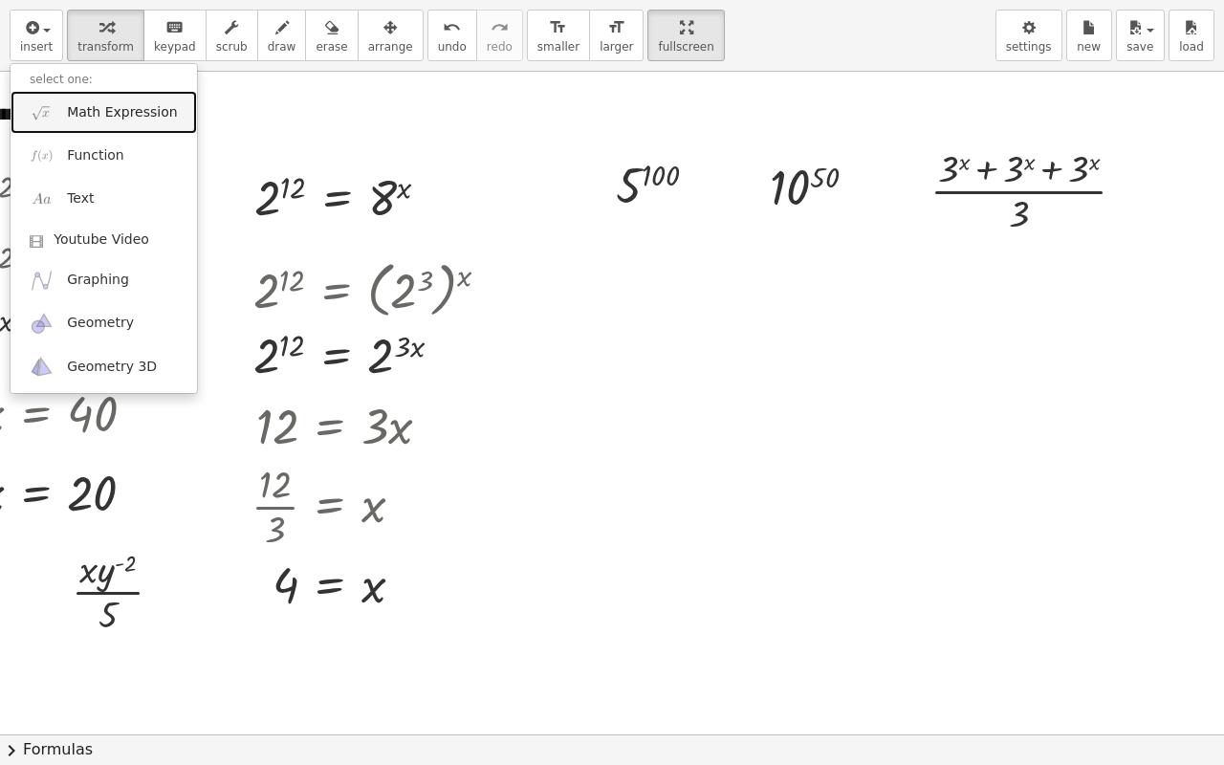
click at [71, 115] on span "Math Expression" at bounding box center [122, 112] width 110 height 19
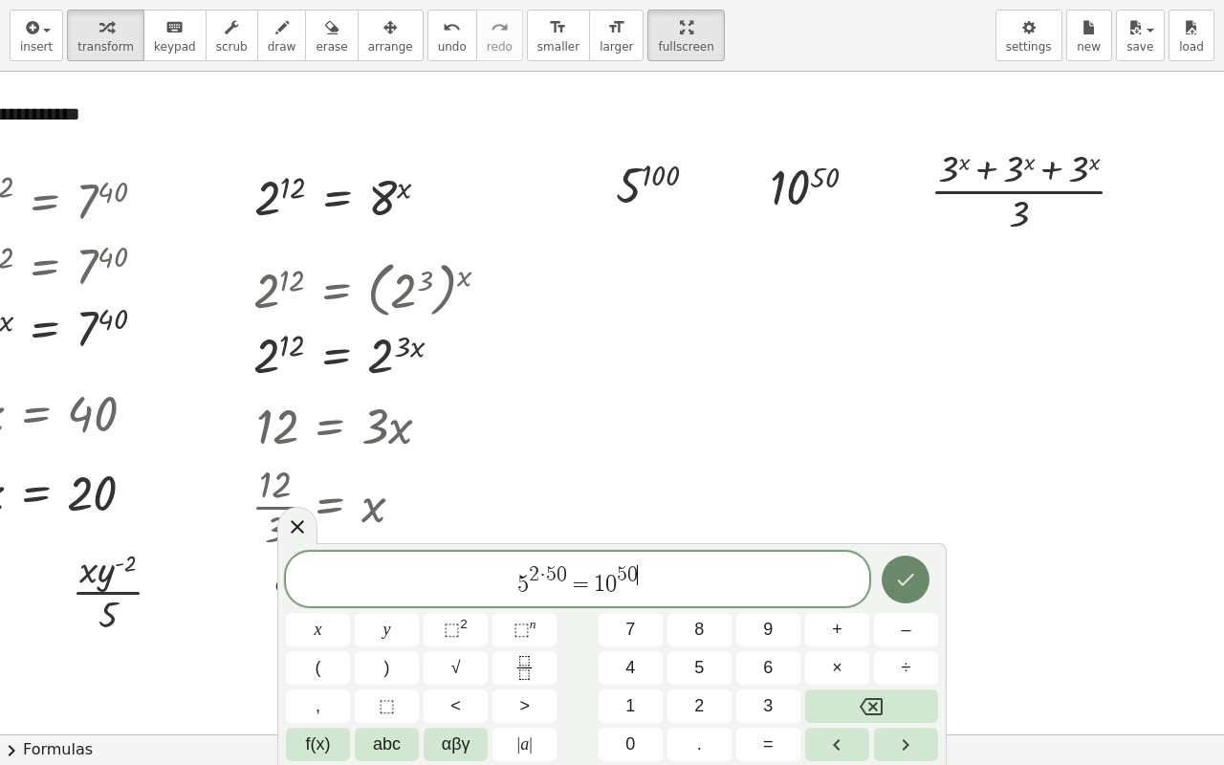
click at [904, 573] on icon "Done" at bounding box center [905, 579] width 23 height 23
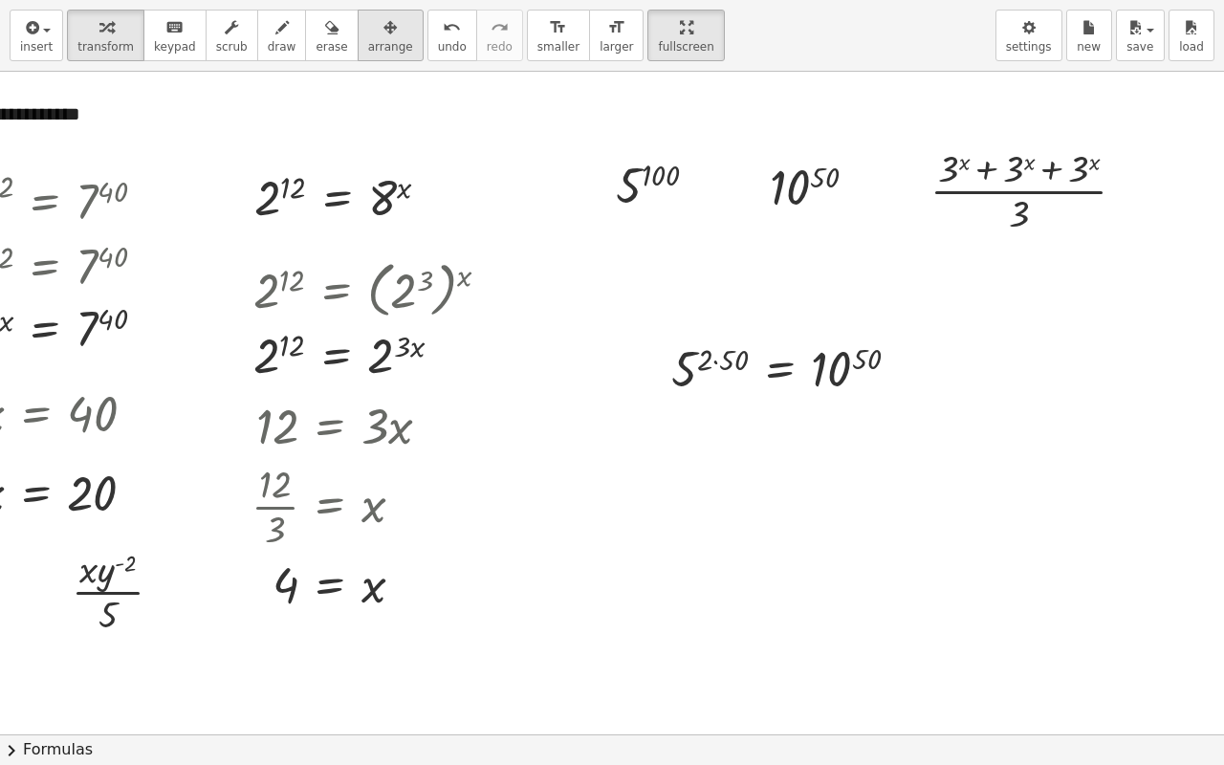
click at [368, 36] on div "button" at bounding box center [390, 26] width 45 height 23
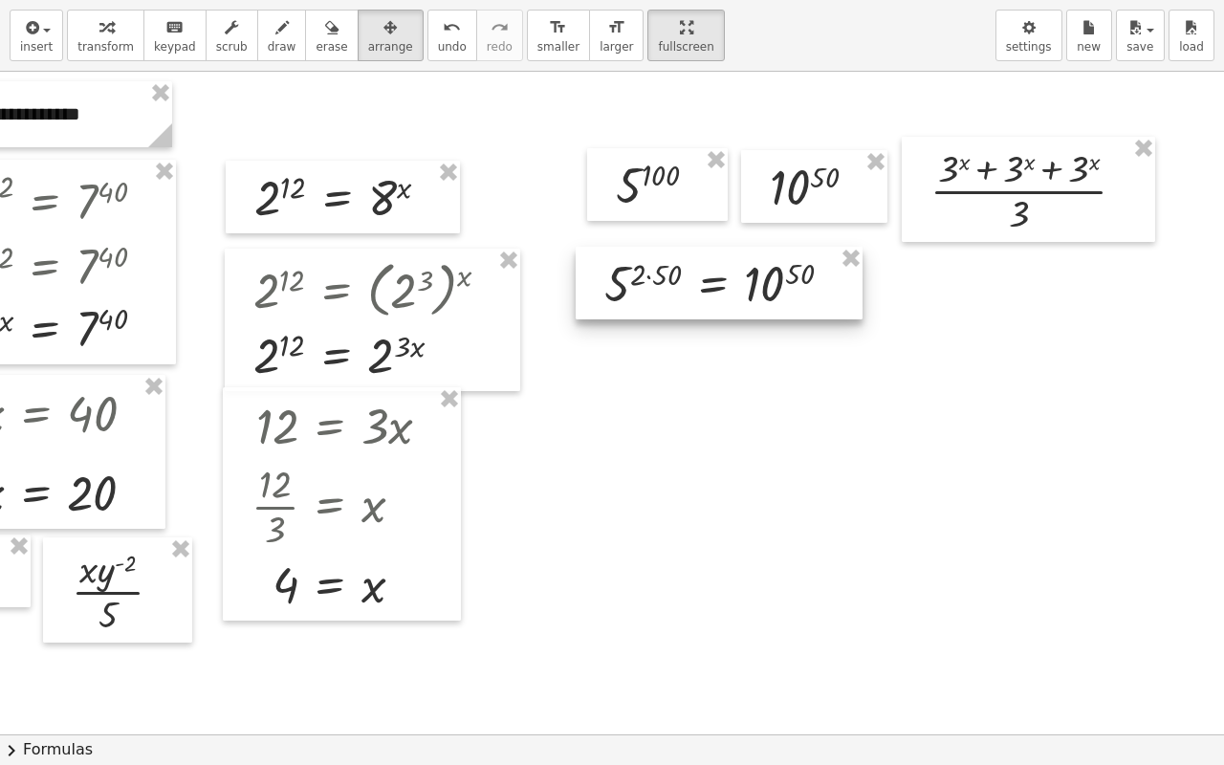
drag, startPoint x: 748, startPoint y: 379, endPoint x: 697, endPoint y: 285, distance: 106.5
click at [697, 285] on div at bounding box center [718, 283] width 287 height 73
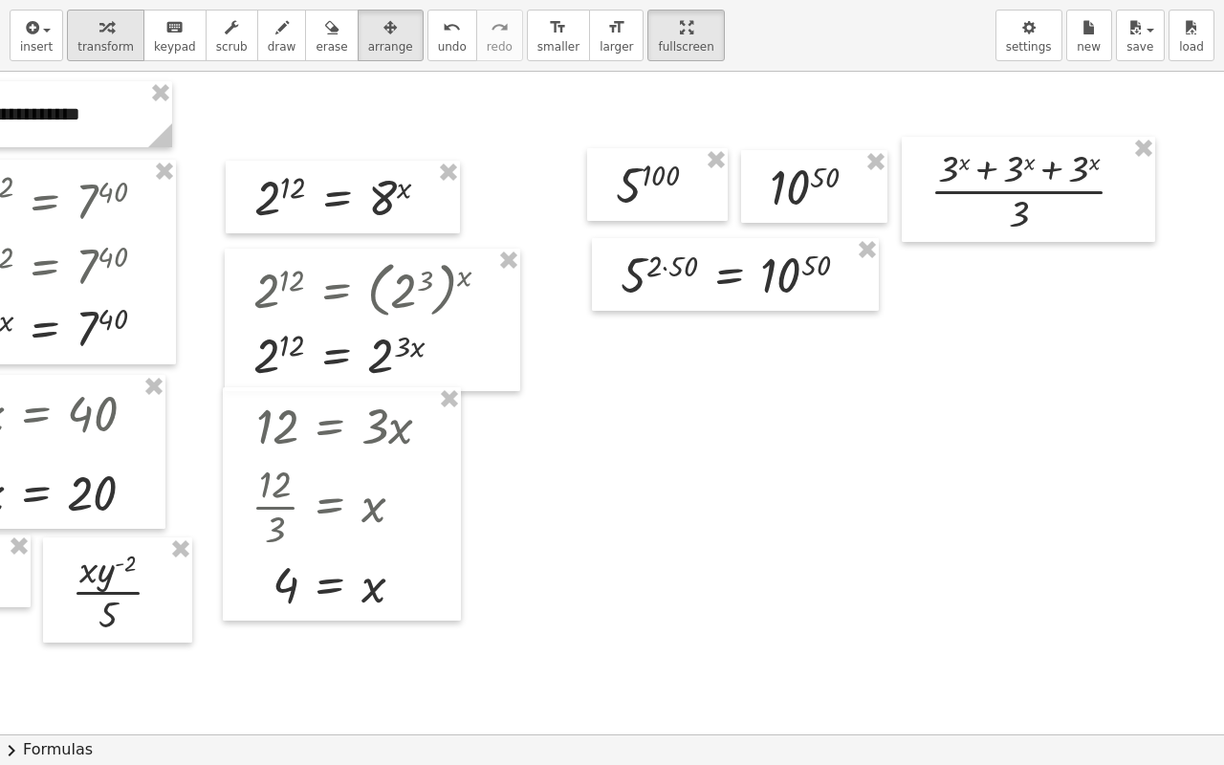
click at [118, 40] on span "transform" at bounding box center [105, 46] width 56 height 13
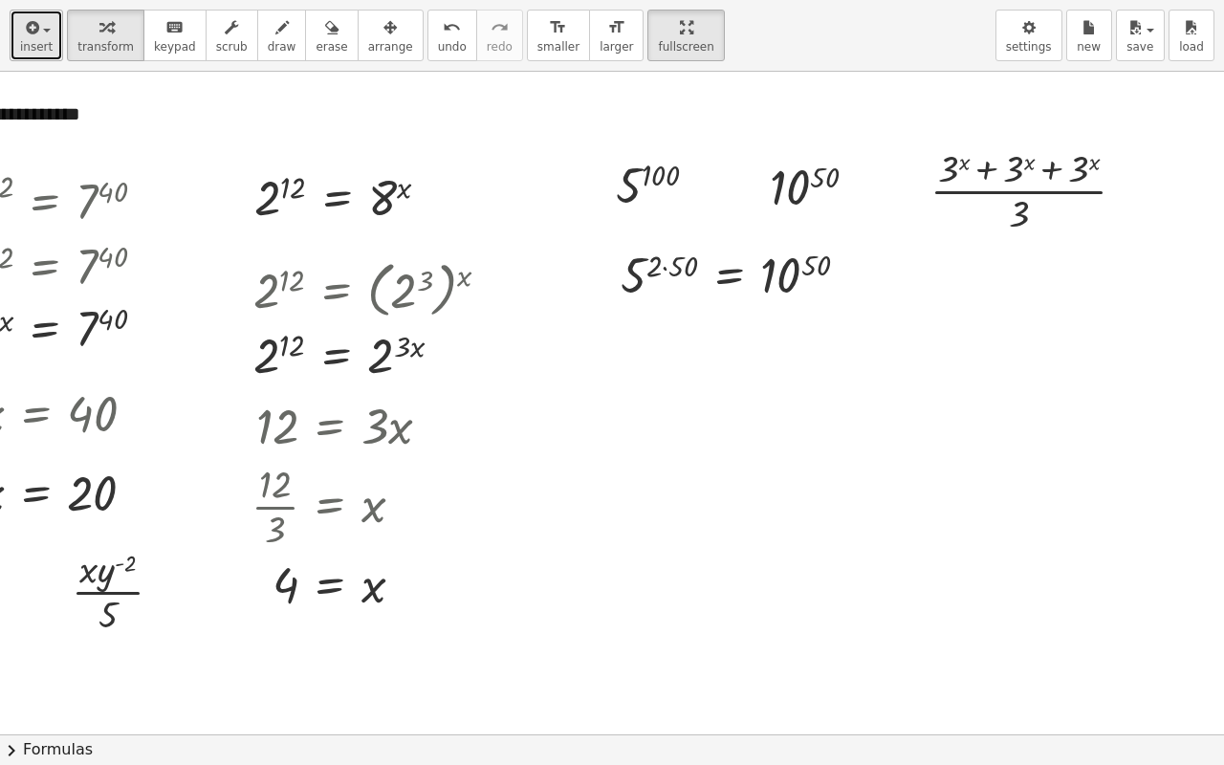
click at [41, 42] on span "insert" at bounding box center [36, 46] width 33 height 13
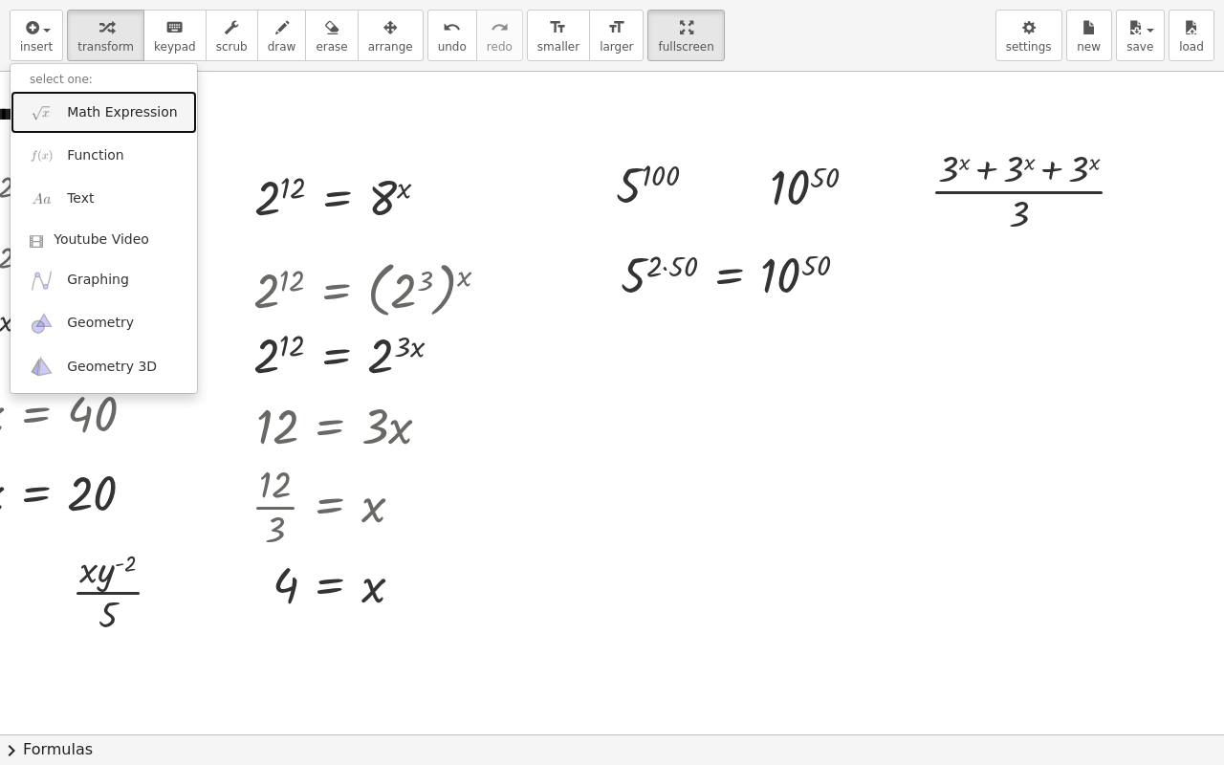
drag, startPoint x: 38, startPoint y: 115, endPoint x: 141, endPoint y: 165, distance: 115.0
click at [38, 115] on img at bounding box center [42, 112] width 24 height 24
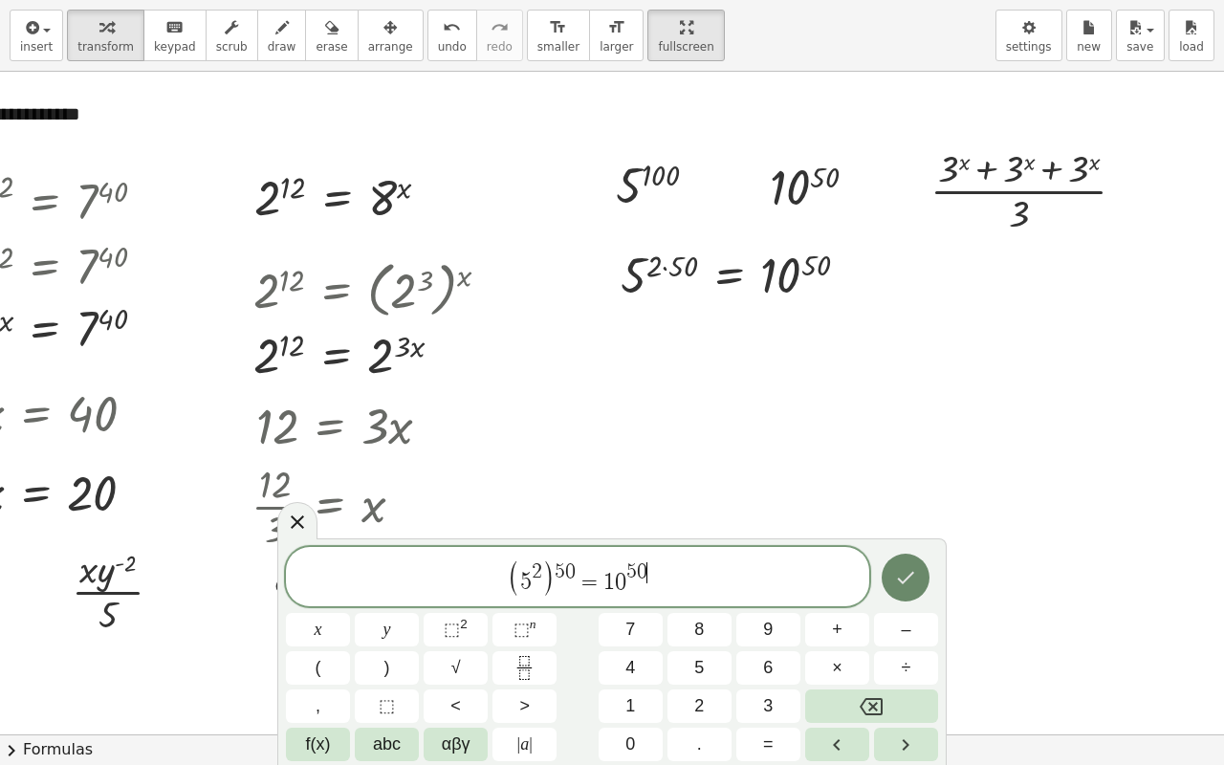
click at [910, 570] on icon "Done" at bounding box center [905, 577] width 23 height 23
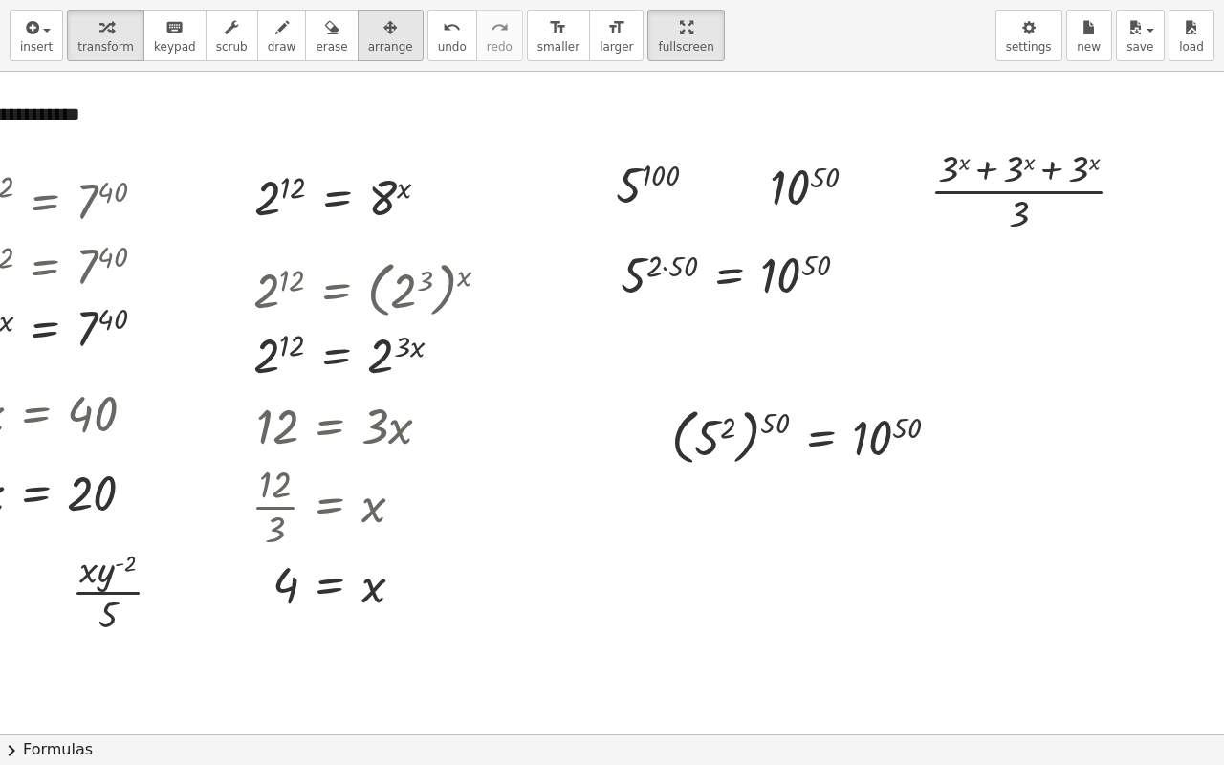
click at [368, 25] on div "button" at bounding box center [390, 26] width 45 height 23
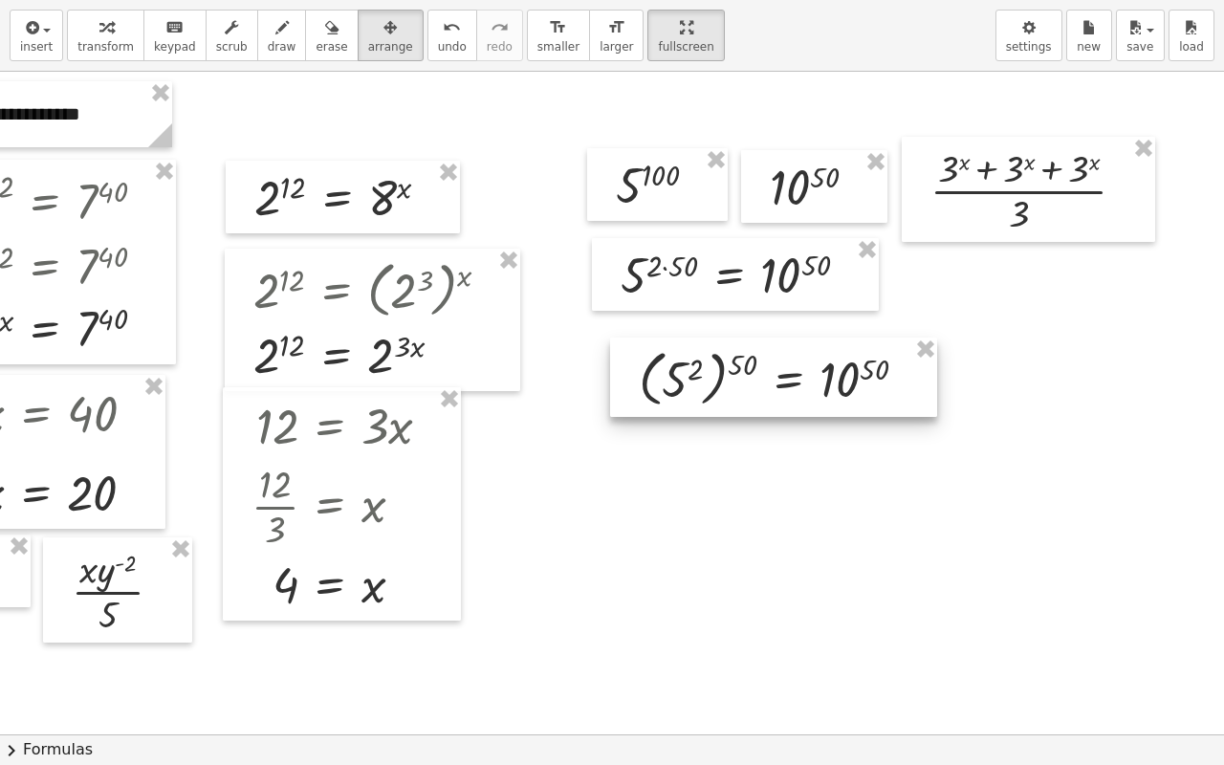
drag, startPoint x: 717, startPoint y: 411, endPoint x: 380, endPoint y: 199, distance: 398.6
click at [683, 349] on div at bounding box center [773, 376] width 327 height 79
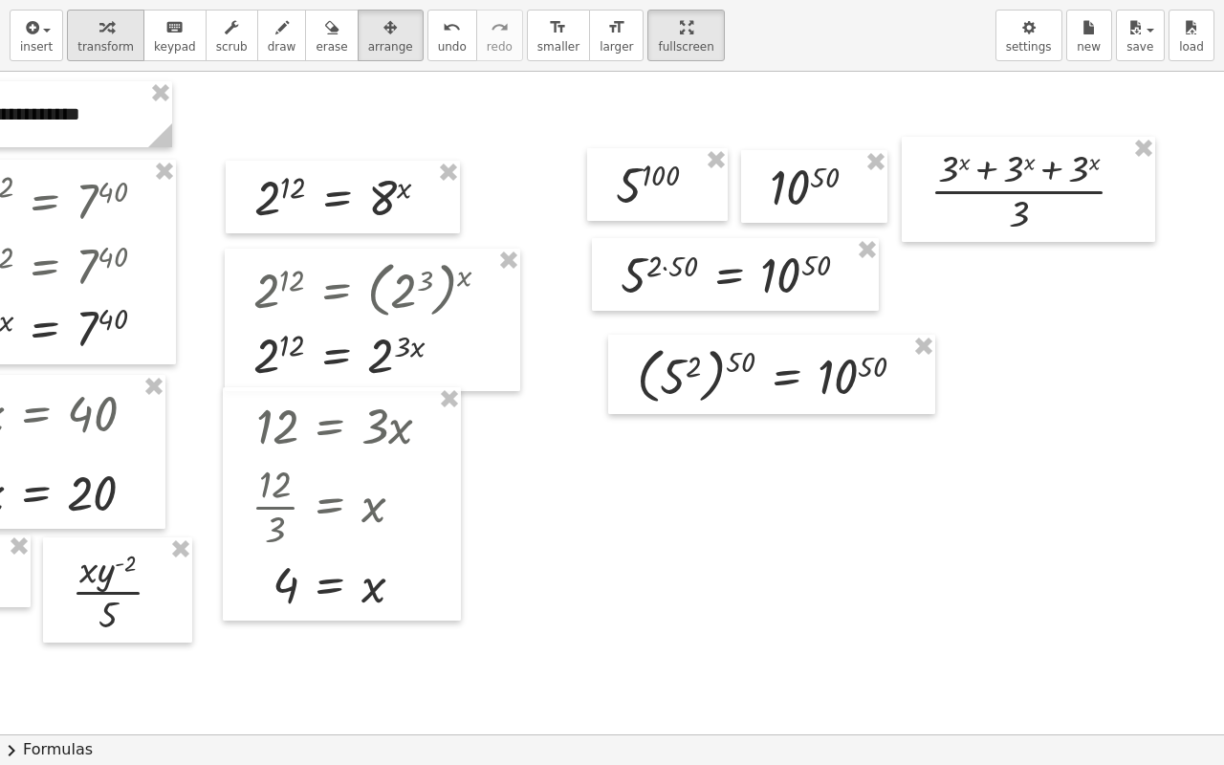
click at [79, 34] on div "button" at bounding box center [105, 26] width 56 height 23
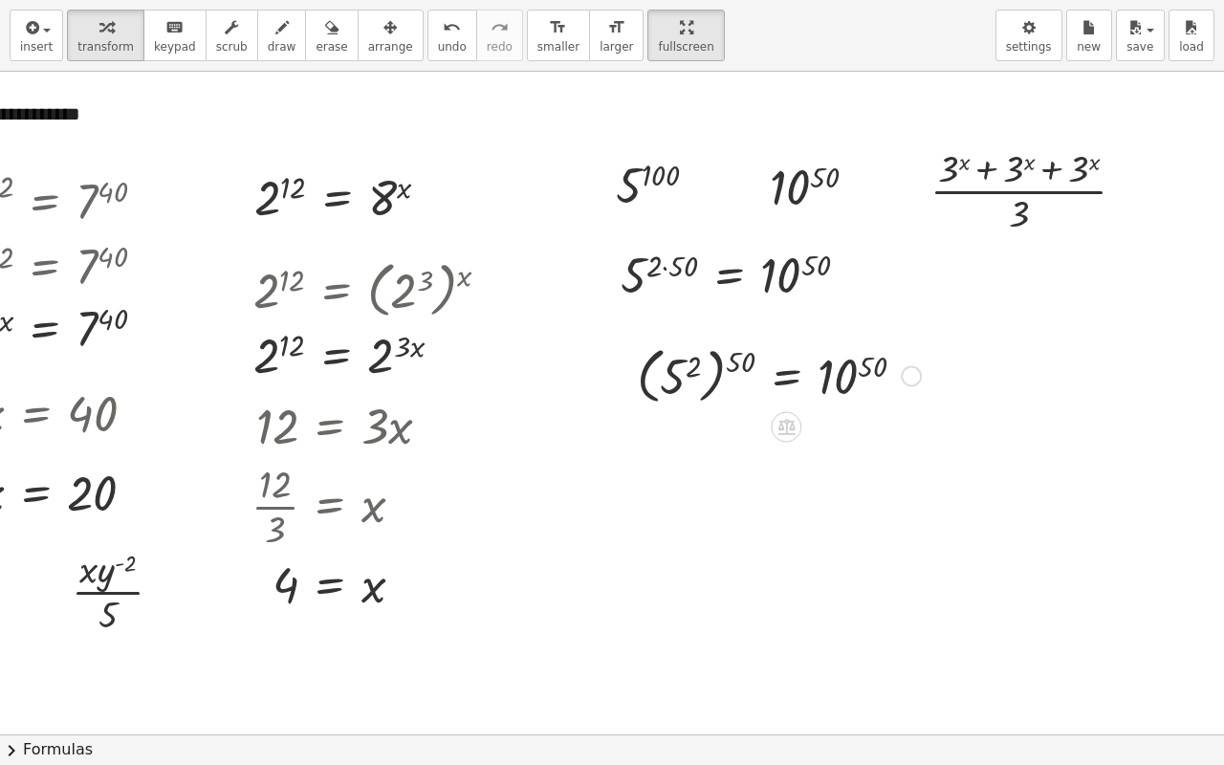
click at [675, 388] on div at bounding box center [778, 374] width 303 height 70
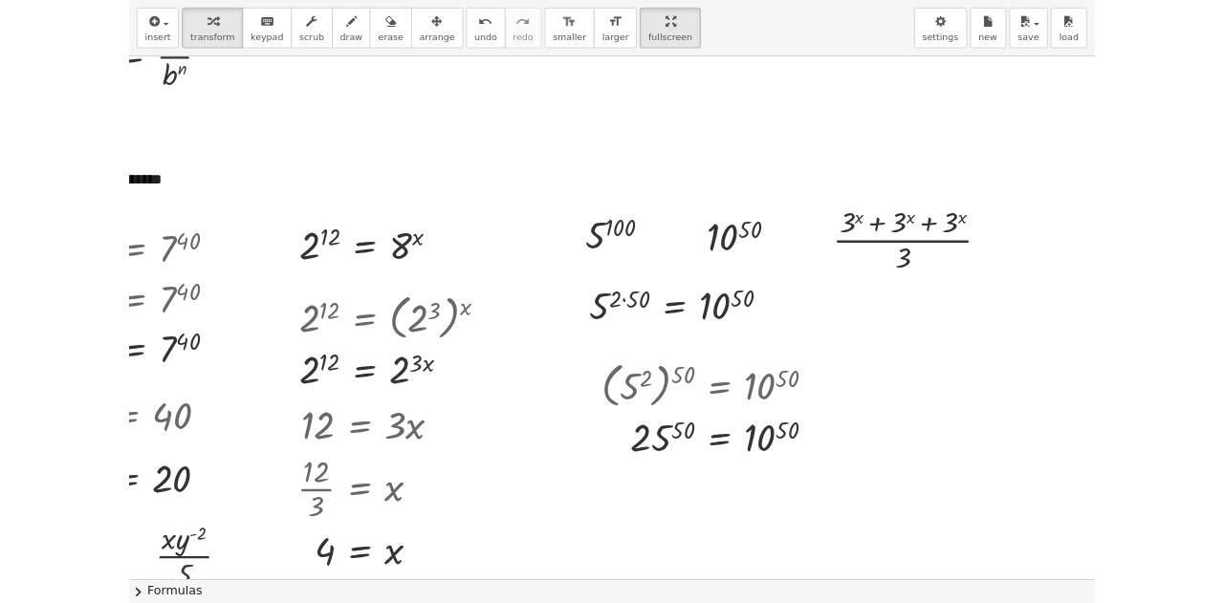
scroll to position [2248, 167]
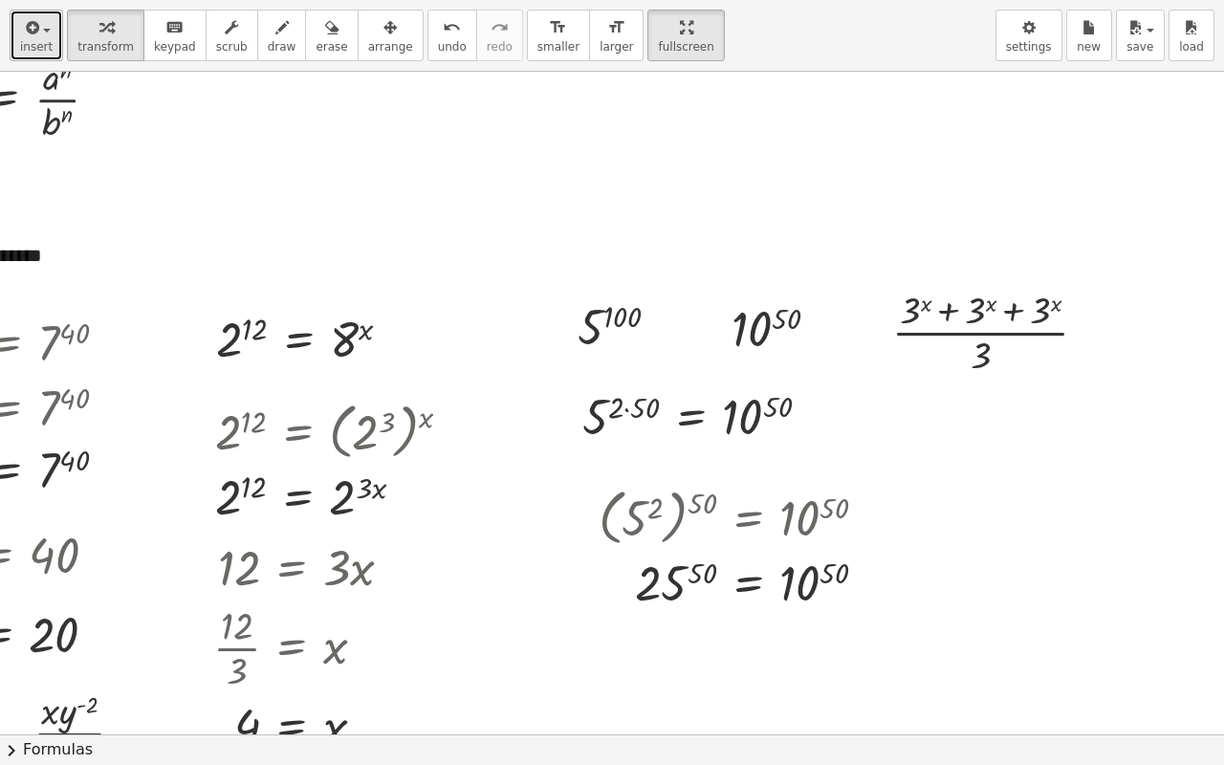
click at [34, 49] on span "insert" at bounding box center [36, 46] width 33 height 13
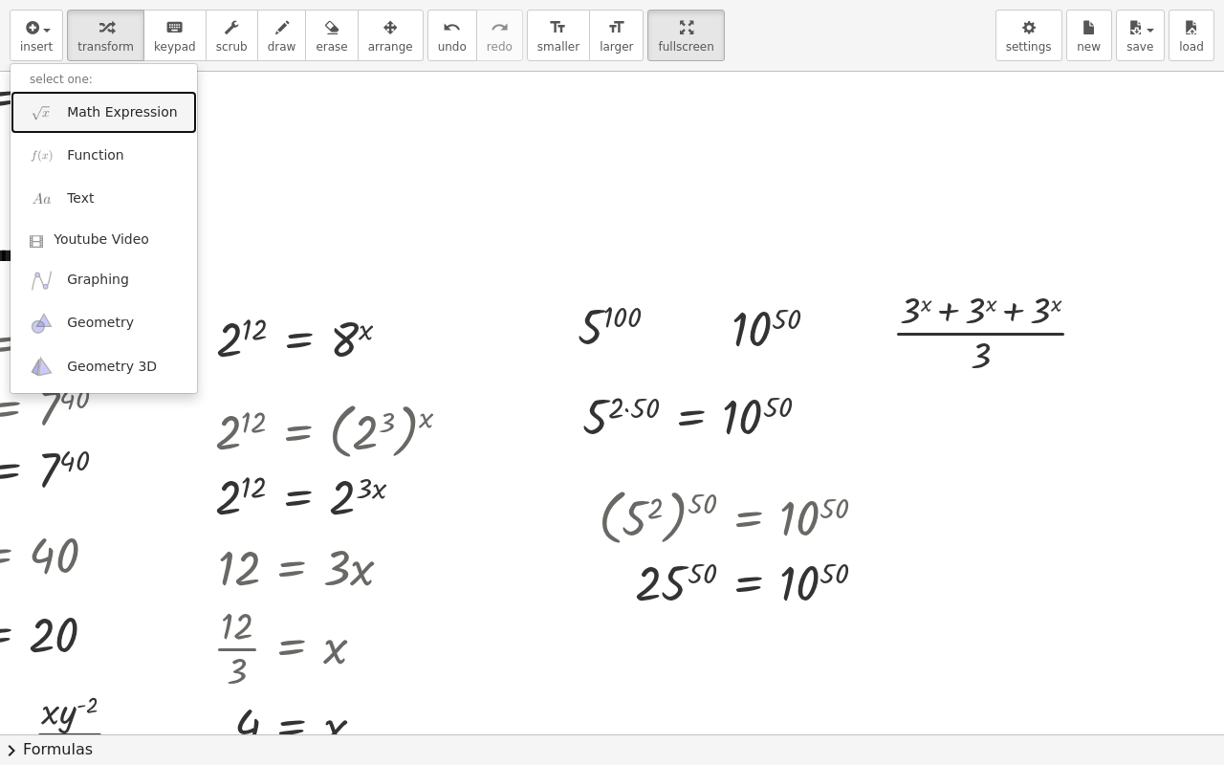
click at [61, 110] on link "Math Expression" at bounding box center [104, 112] width 186 height 43
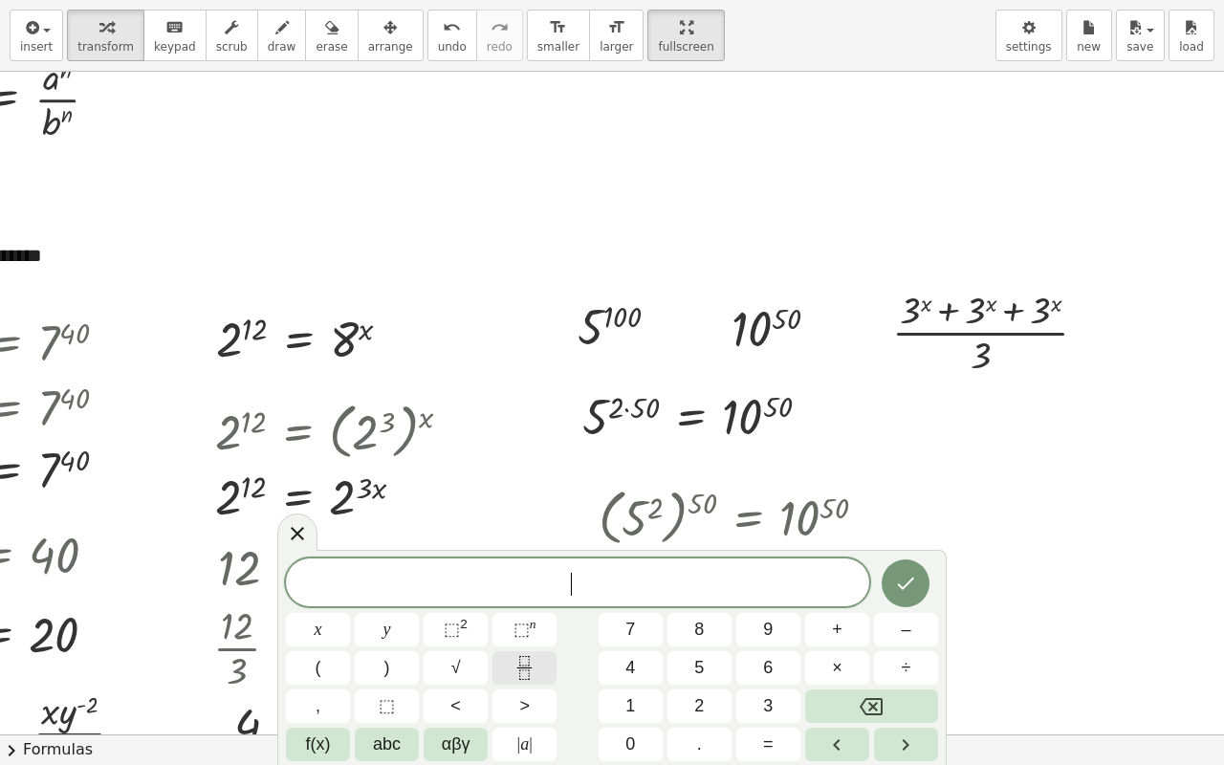
click at [531, 602] on icon "Fraction" at bounding box center [524, 668] width 24 height 24
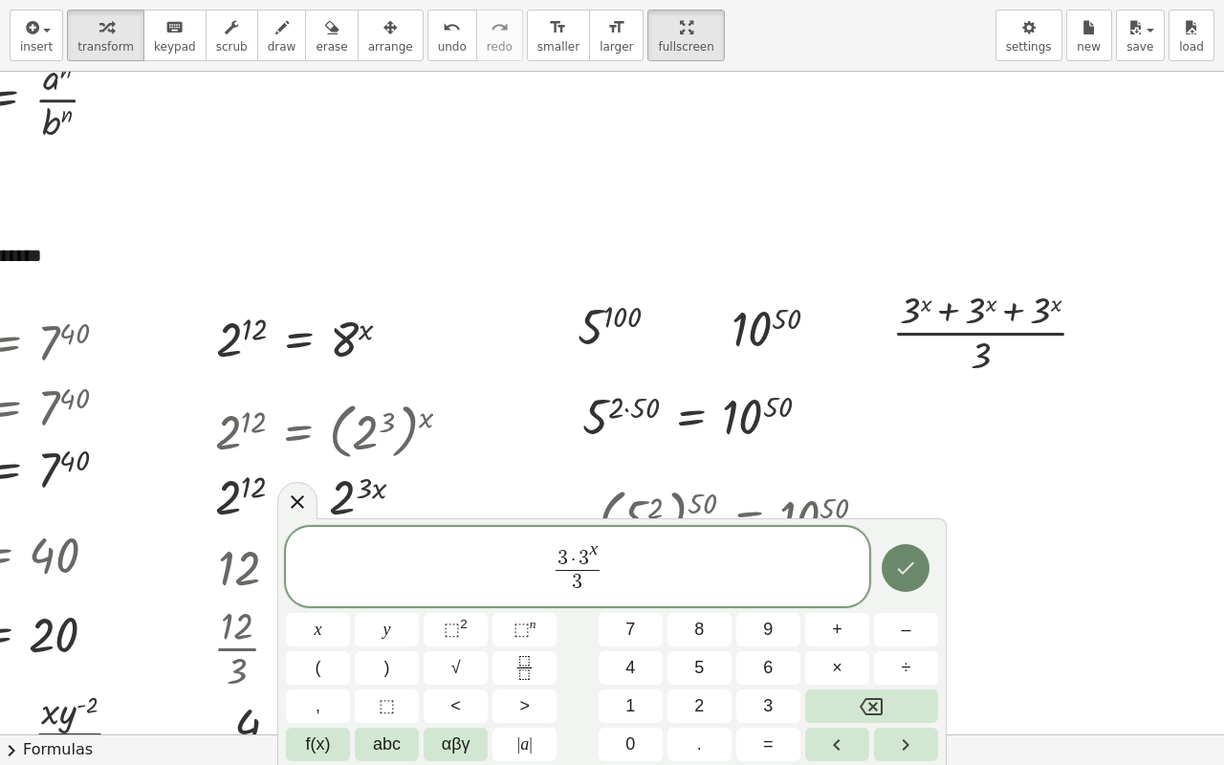
click at [915, 575] on icon "Done" at bounding box center [905, 567] width 23 height 23
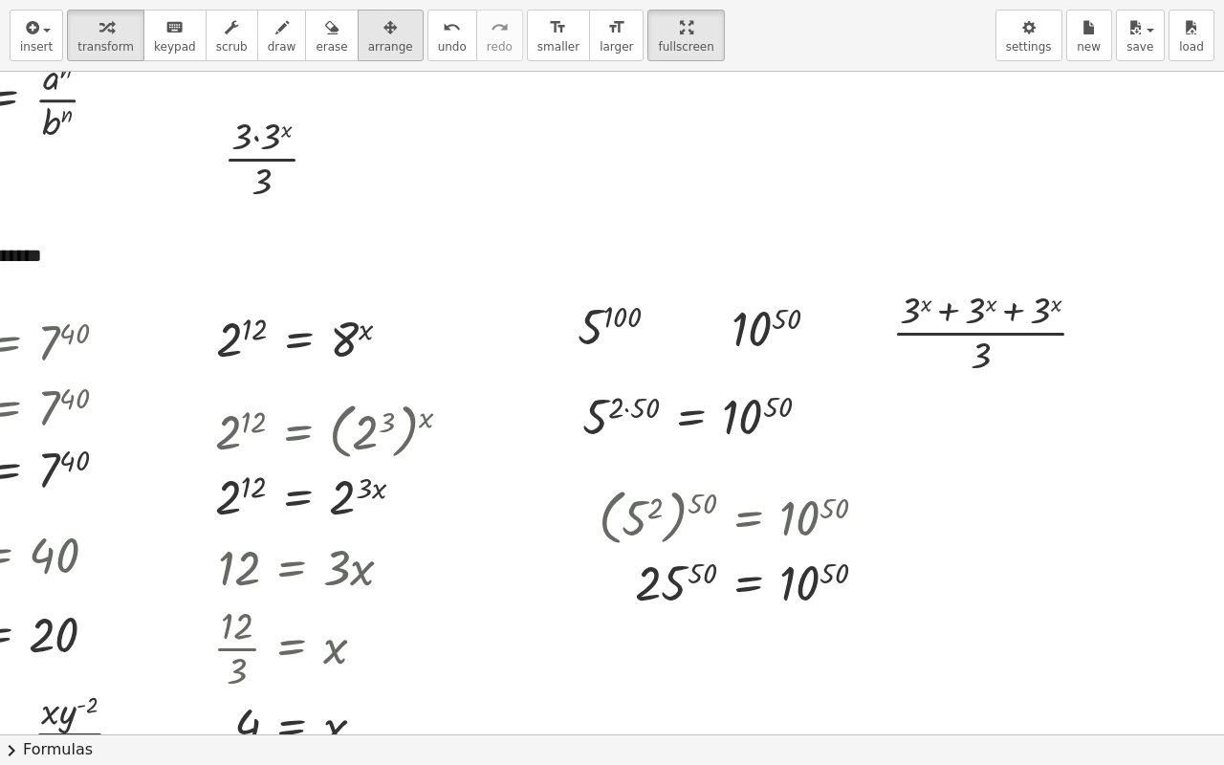
click at [368, 31] on div "button" at bounding box center [390, 26] width 45 height 23
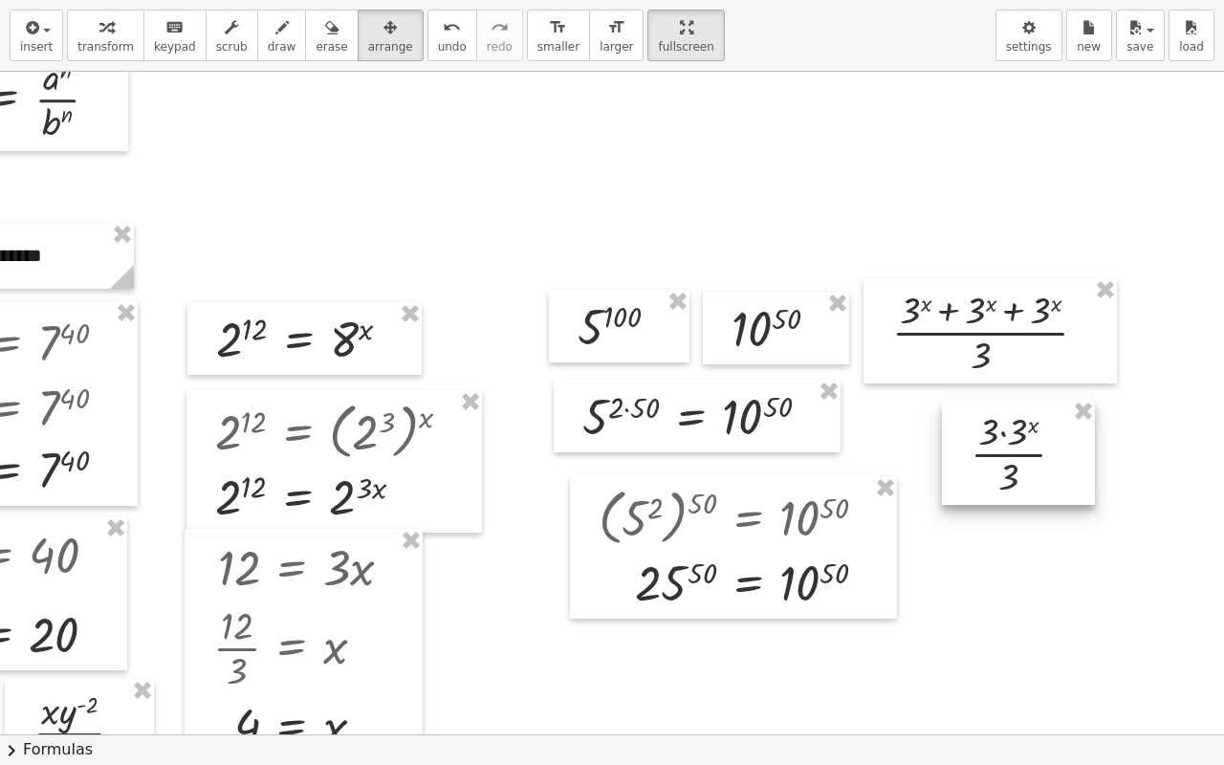
drag, startPoint x: 323, startPoint y: 206, endPoint x: 1001, endPoint y: 458, distance: 723.2
click at [1001, 458] on div at bounding box center [1018, 452] width 153 height 105
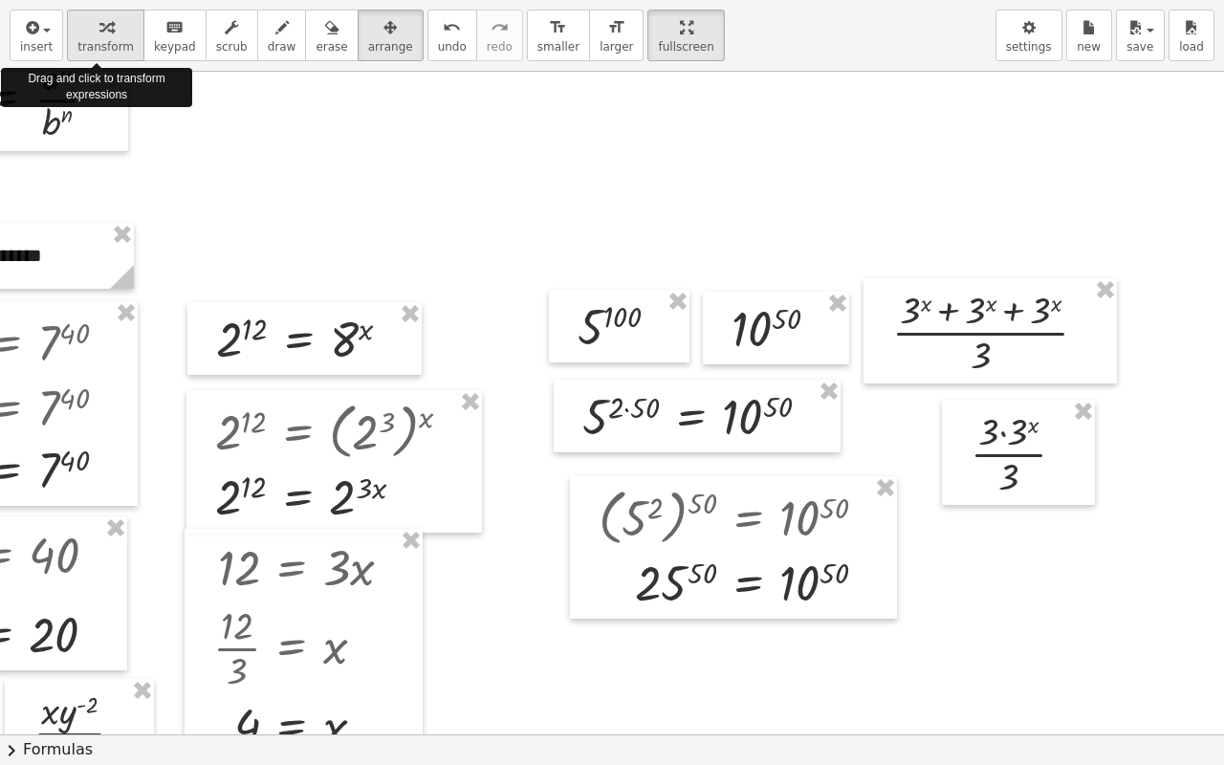
click at [85, 40] on span "transform" at bounding box center [105, 46] width 56 height 13
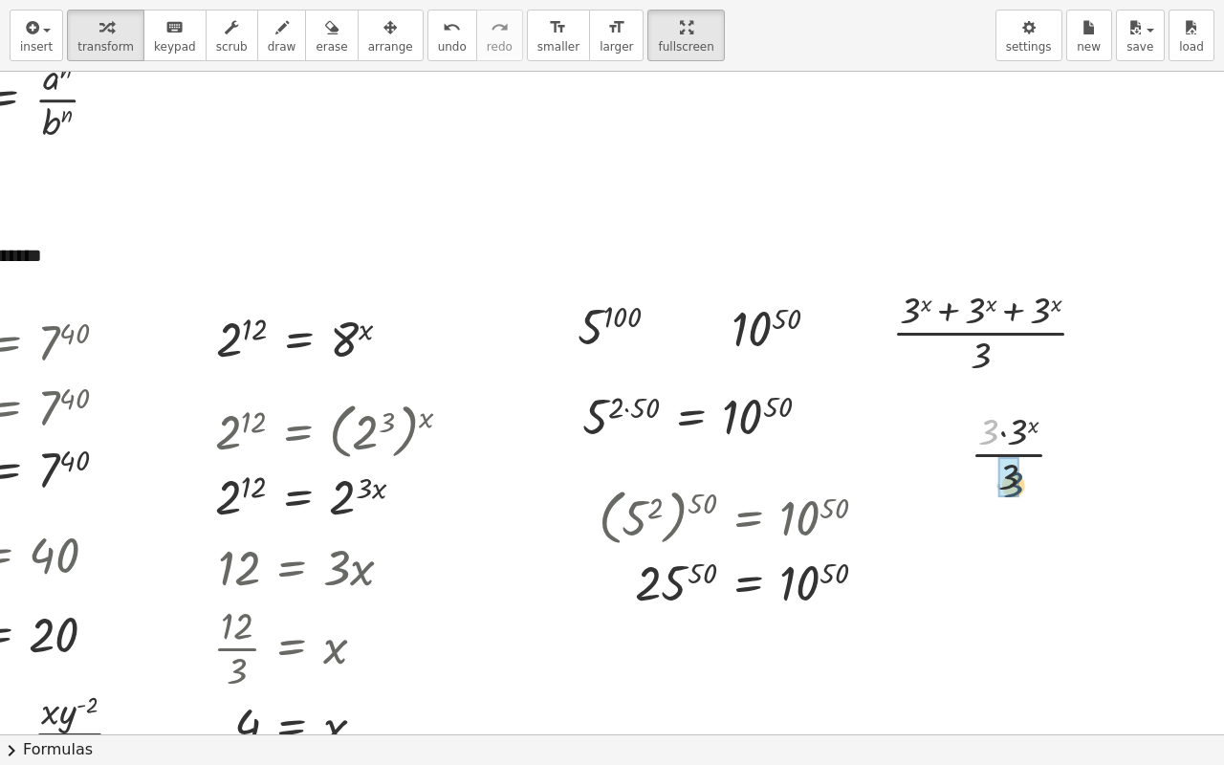
drag, startPoint x: 973, startPoint y: 432, endPoint x: 998, endPoint y: 486, distance: 59.0
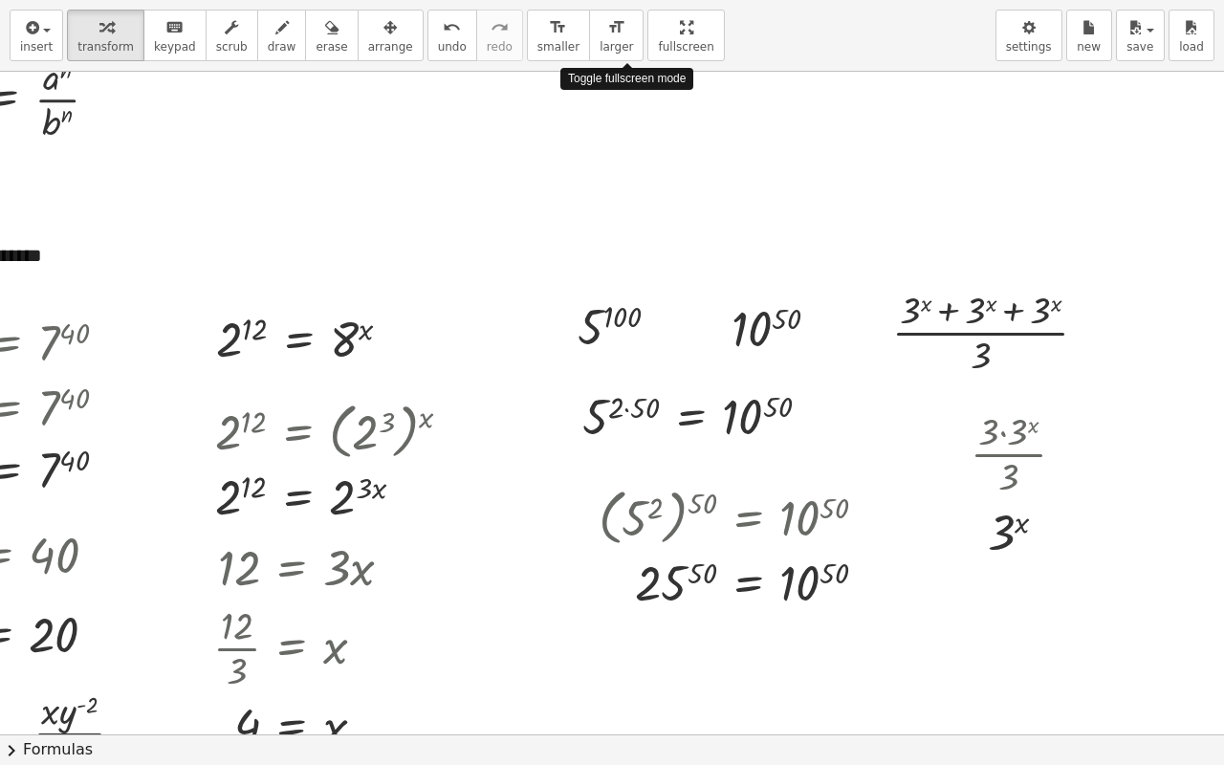
drag, startPoint x: 623, startPoint y: 33, endPoint x: 623, endPoint y: -83, distance: 115.7
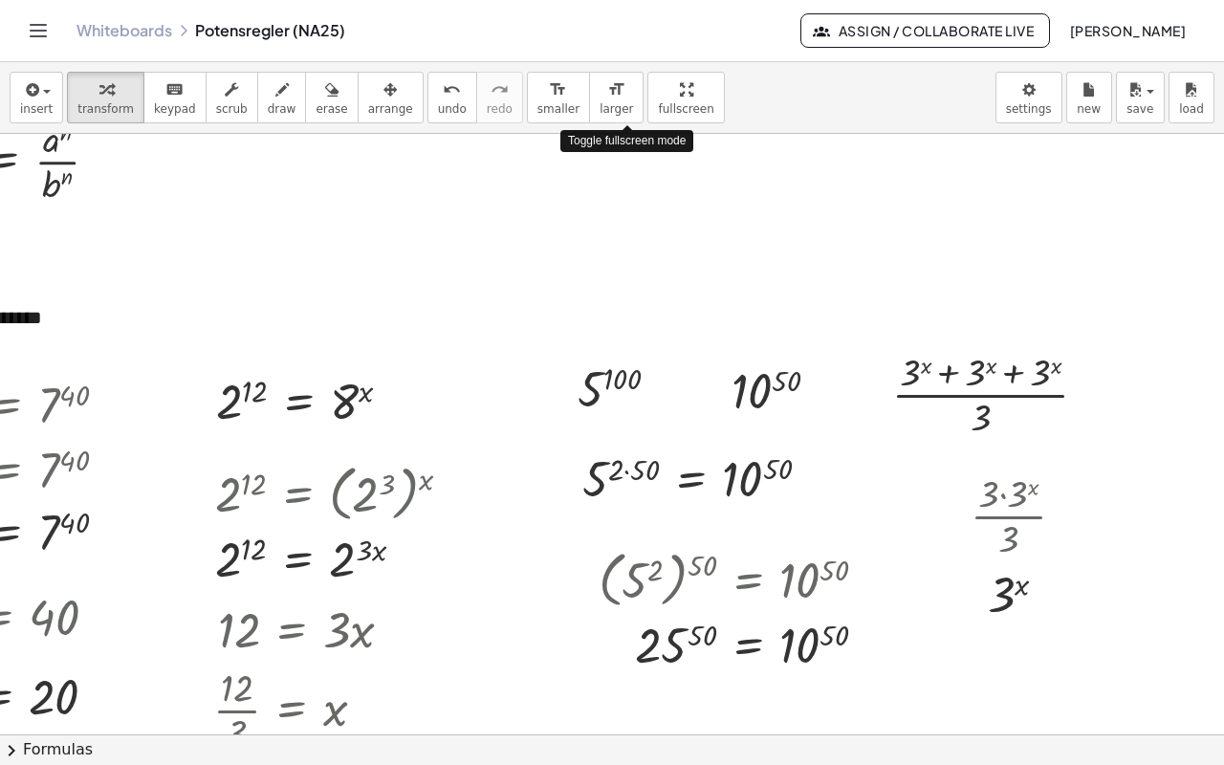
click at [623, 0] on html "**********" at bounding box center [612, 382] width 1224 height 765
